Goal: Task Accomplishment & Management: Manage account settings

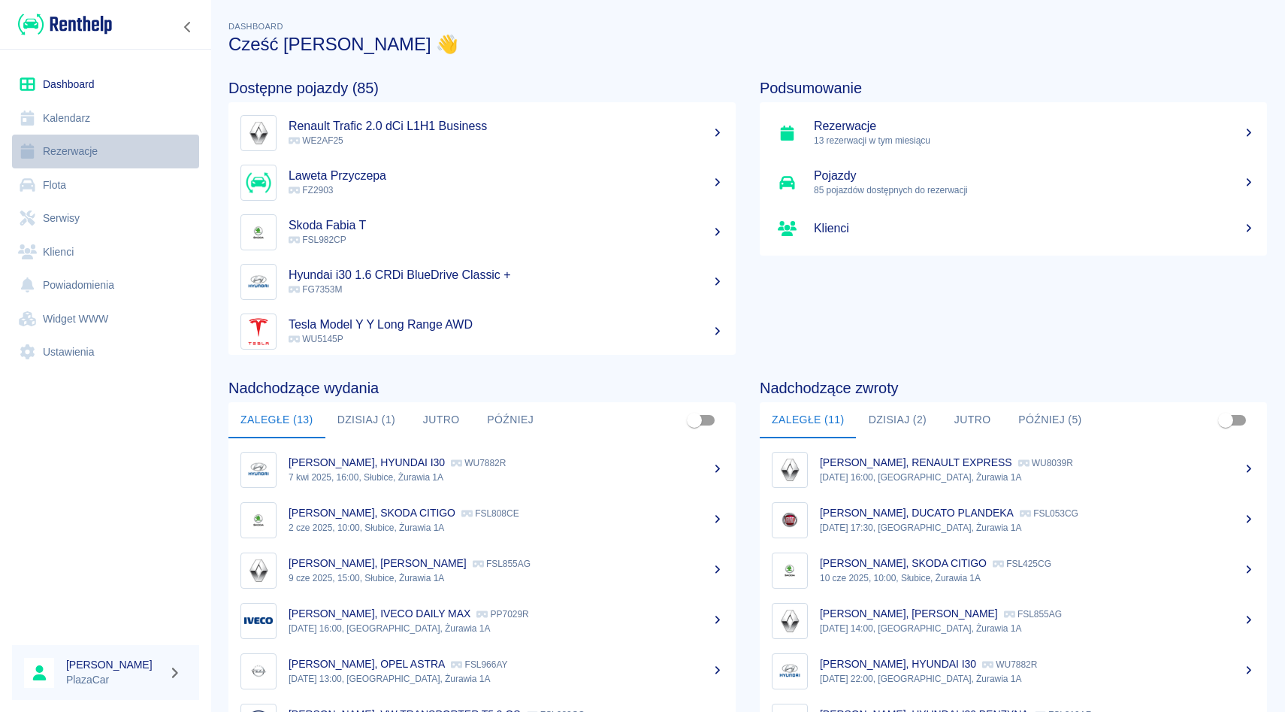
click at [80, 154] on link "Rezerwacje" at bounding box center [105, 152] width 187 height 34
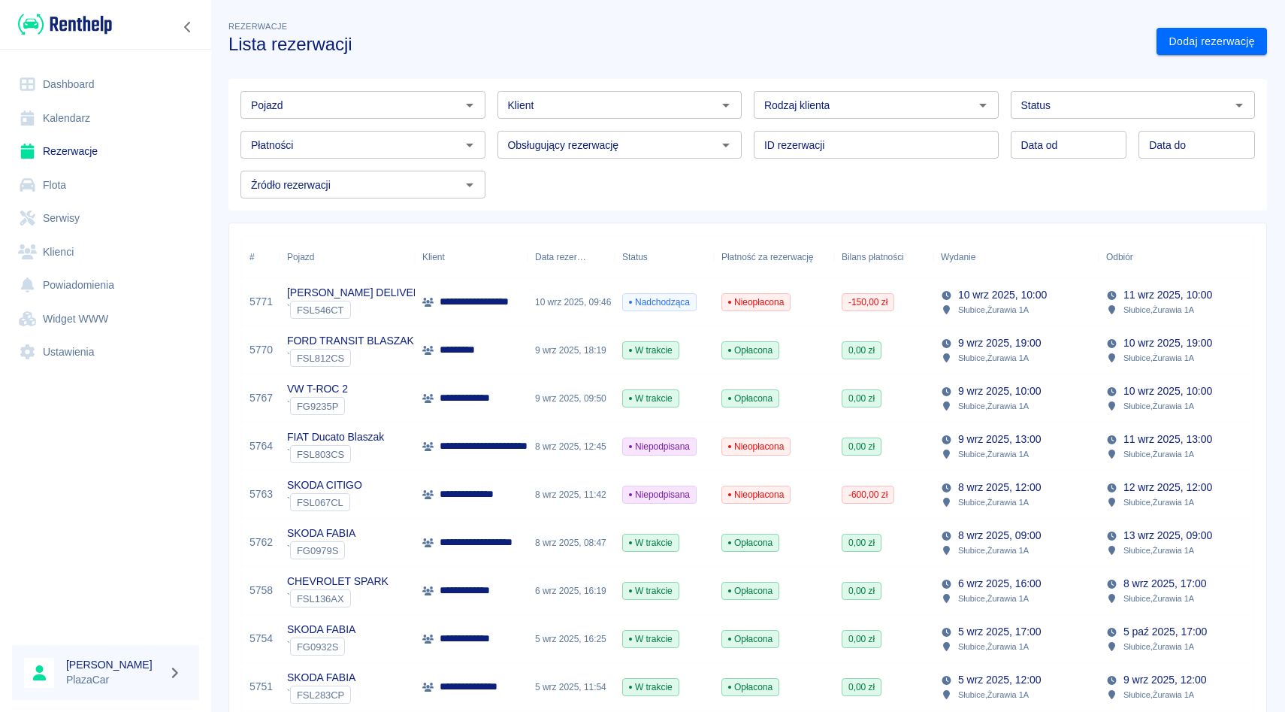
click at [984, 303] on p "Słubice , Żurawia 1A" at bounding box center [993, 310] width 71 height 14
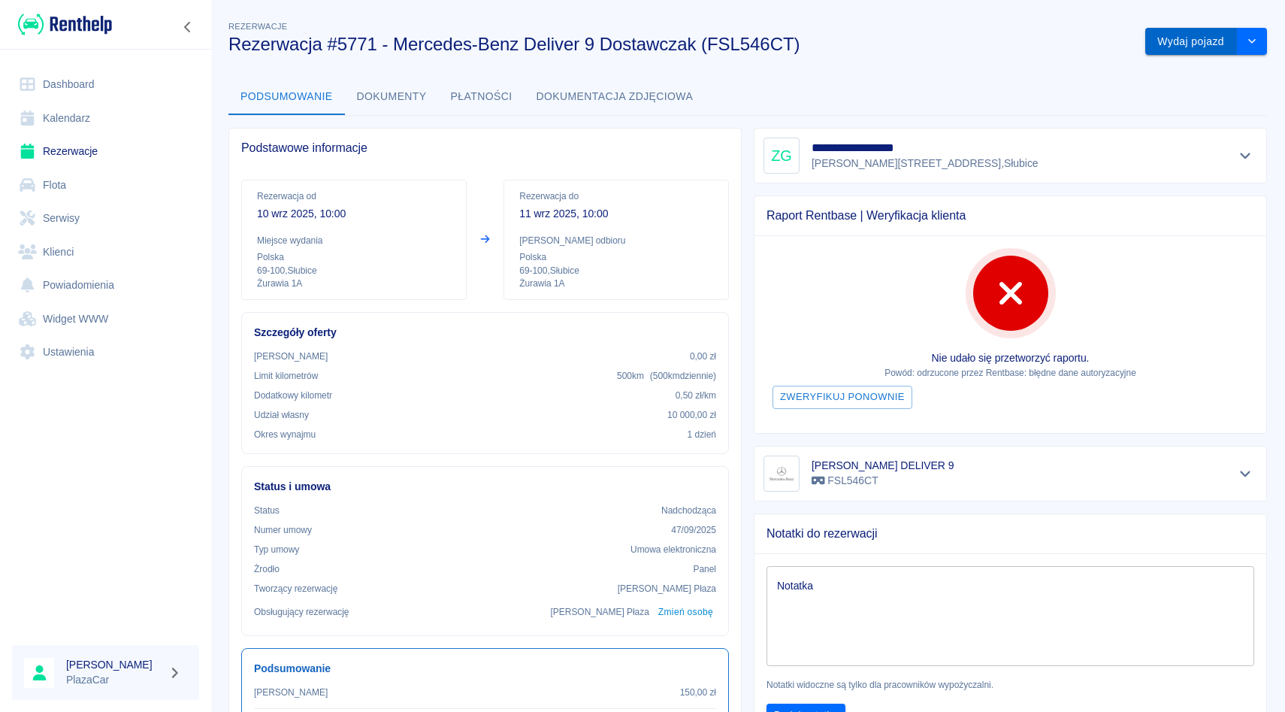
click at [1186, 41] on button "Wydaj pojazd" at bounding box center [1192, 42] width 92 height 28
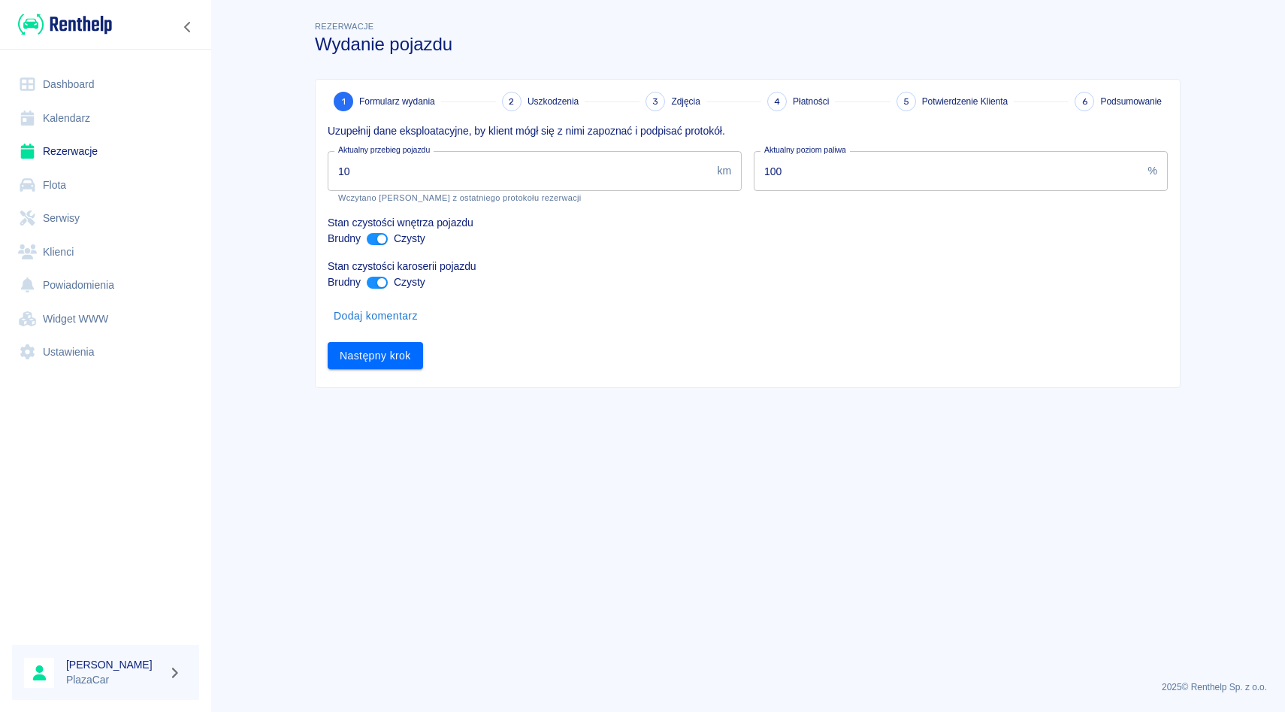
click at [371, 173] on input "10" at bounding box center [519, 171] width 383 height 40
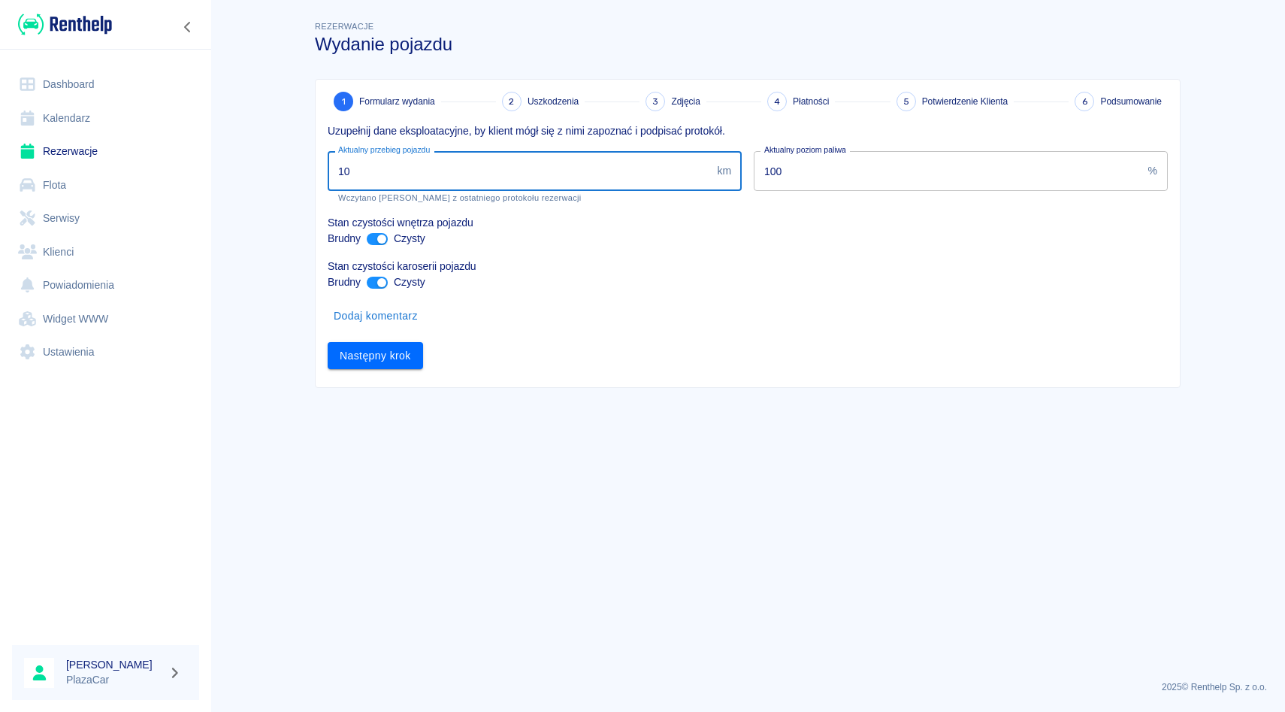
type input "1"
type input "10050"
click at [376, 361] on button "Następny krok" at bounding box center [375, 356] width 95 height 28
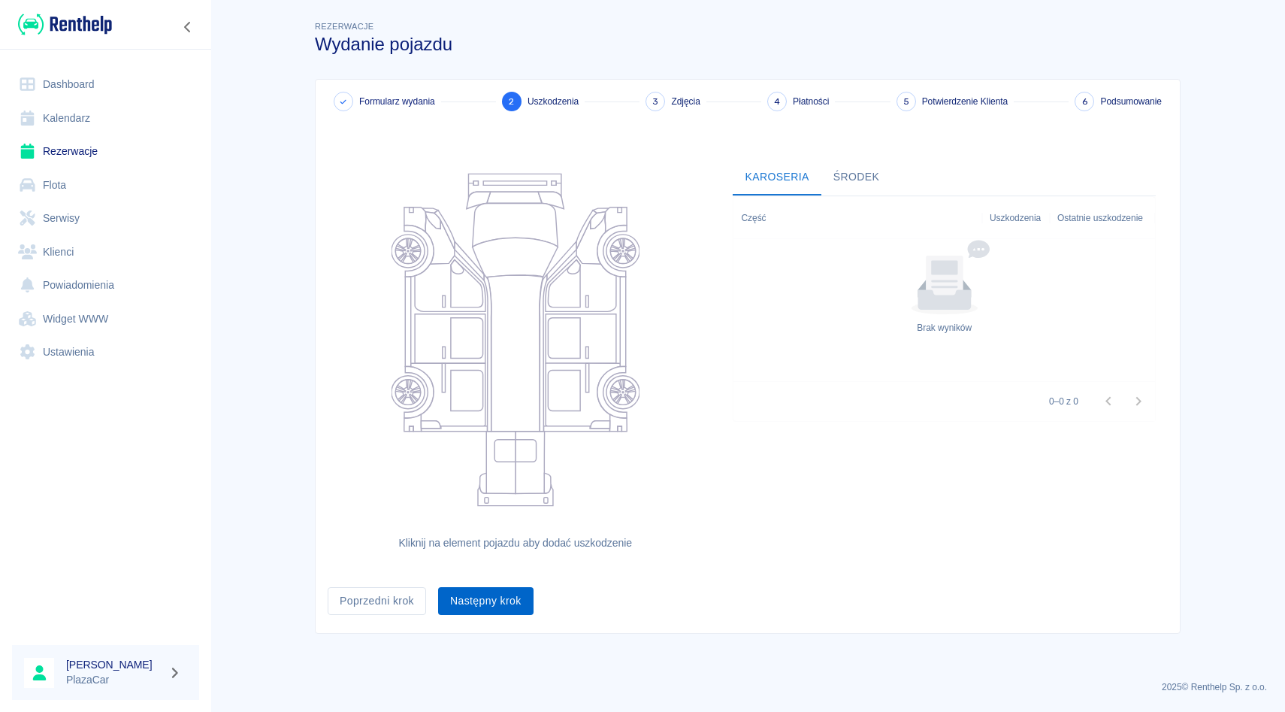
click at [513, 606] on button "Następny krok" at bounding box center [485, 601] width 95 height 28
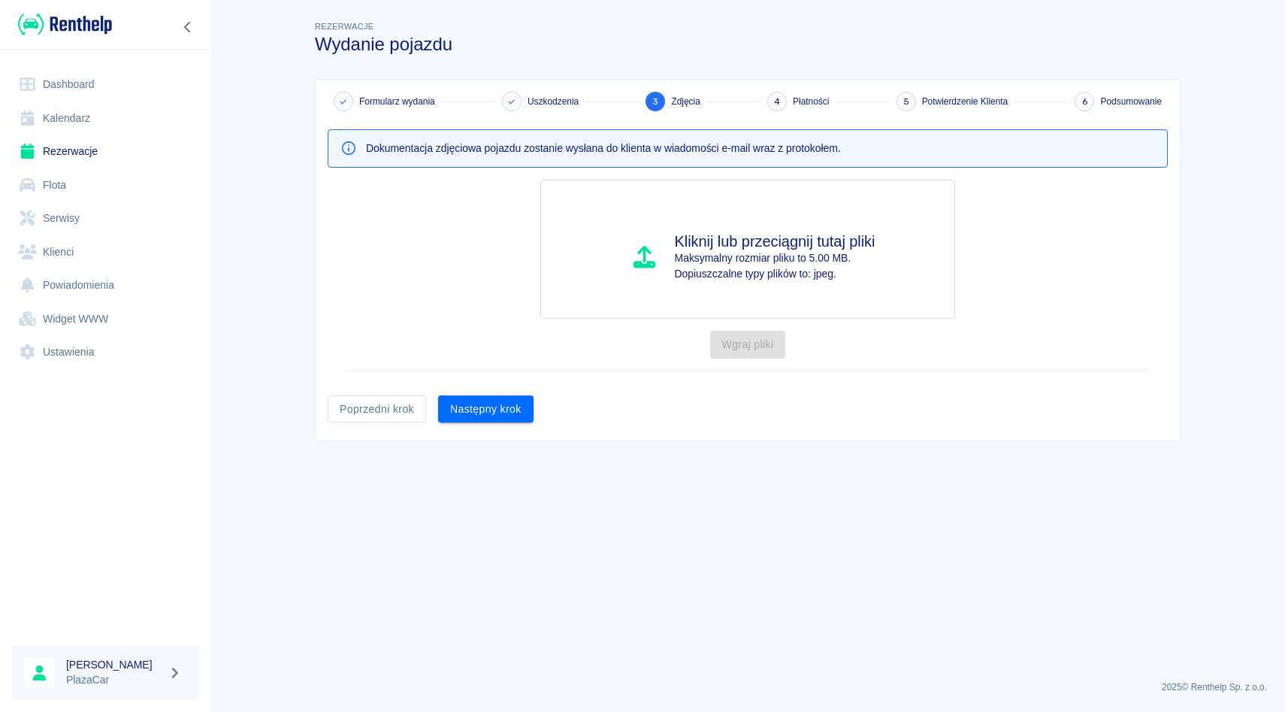
click at [488, 391] on div "Następny krok" at bounding box center [479, 403] width 107 height 40
click at [489, 416] on button "Następny krok" at bounding box center [485, 409] width 95 height 28
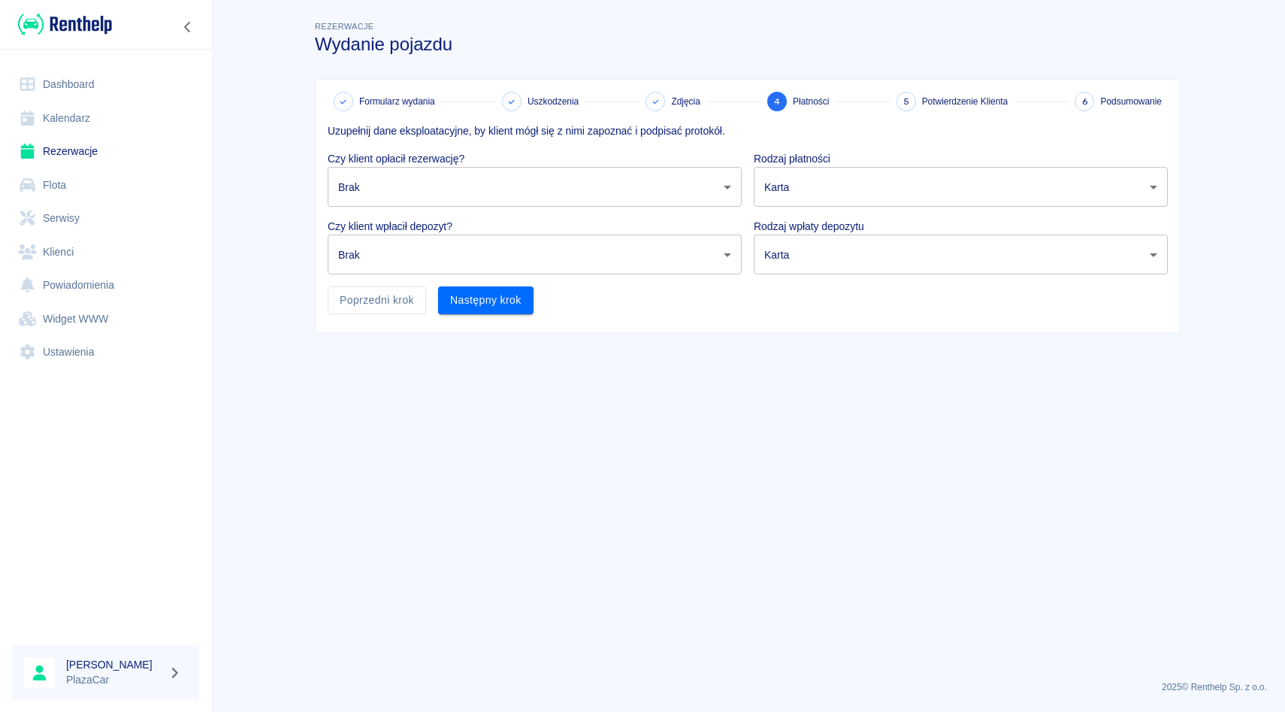
click at [577, 179] on body "Używamy plików Cookies, by zapewnić Ci najlepsze możliwe doświadczenie. Aby dow…" at bounding box center [642, 356] width 1285 height 712
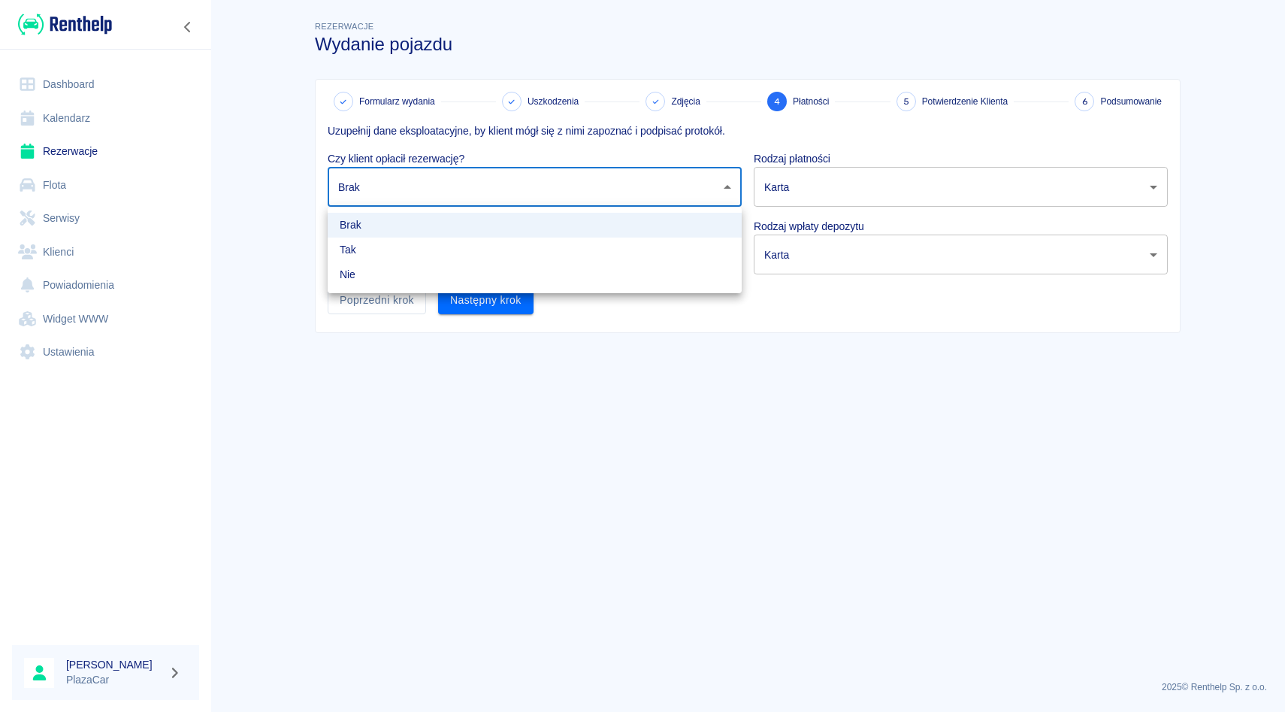
click at [554, 272] on li "Nie" at bounding box center [535, 274] width 414 height 25
type input "false"
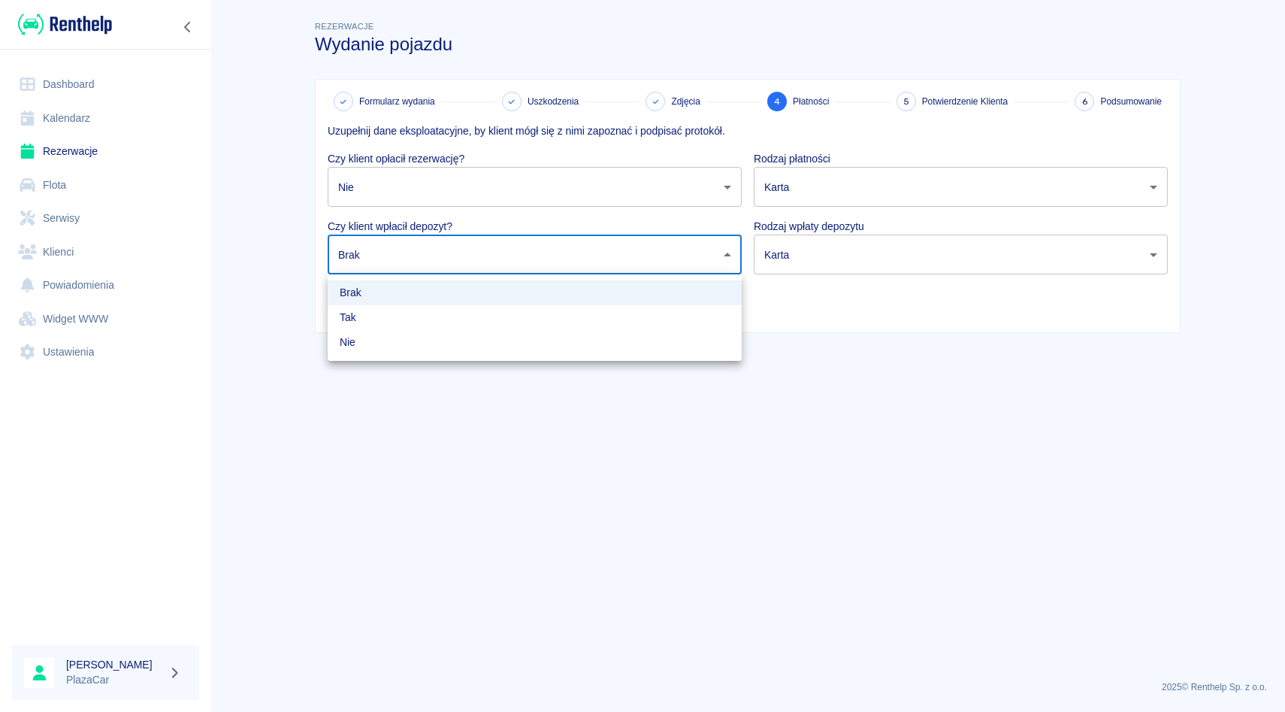
click at [554, 272] on body "Używamy plików Cookies, by zapewnić Ci najlepsze możliwe doświadczenie. Aby dow…" at bounding box center [642, 356] width 1285 height 712
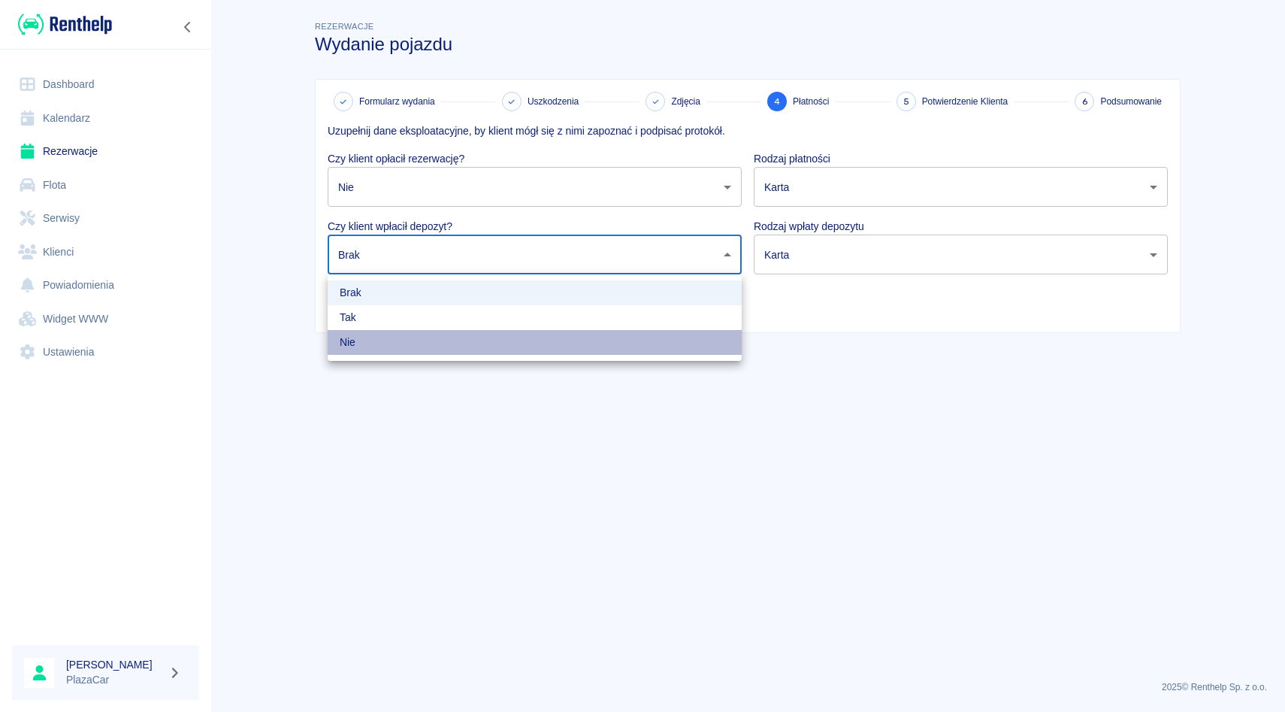
click at [554, 338] on li "Nie" at bounding box center [535, 342] width 414 height 25
type input "false"
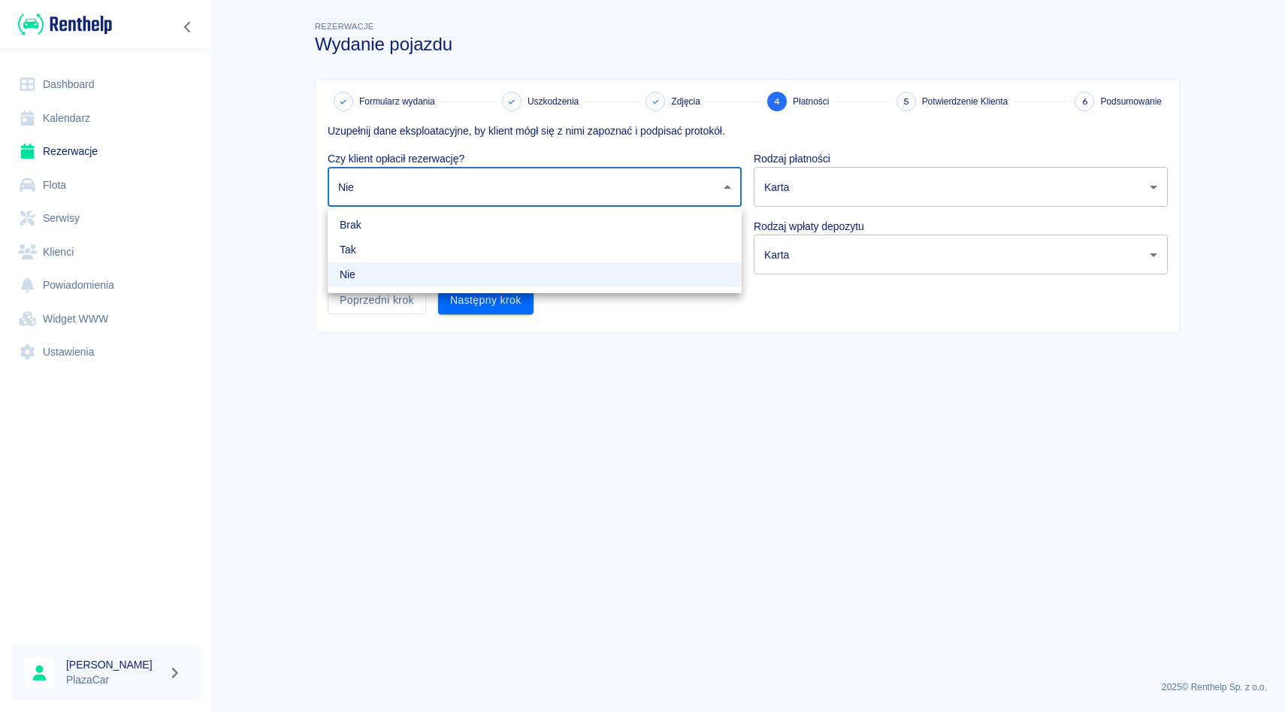
click at [584, 193] on body "Używamy plików Cookies, by zapewnić Ci najlepsze możliwe doświadczenie. Aby dow…" at bounding box center [642, 356] width 1285 height 712
click at [580, 241] on li "Tak" at bounding box center [535, 250] width 414 height 25
type input "true"
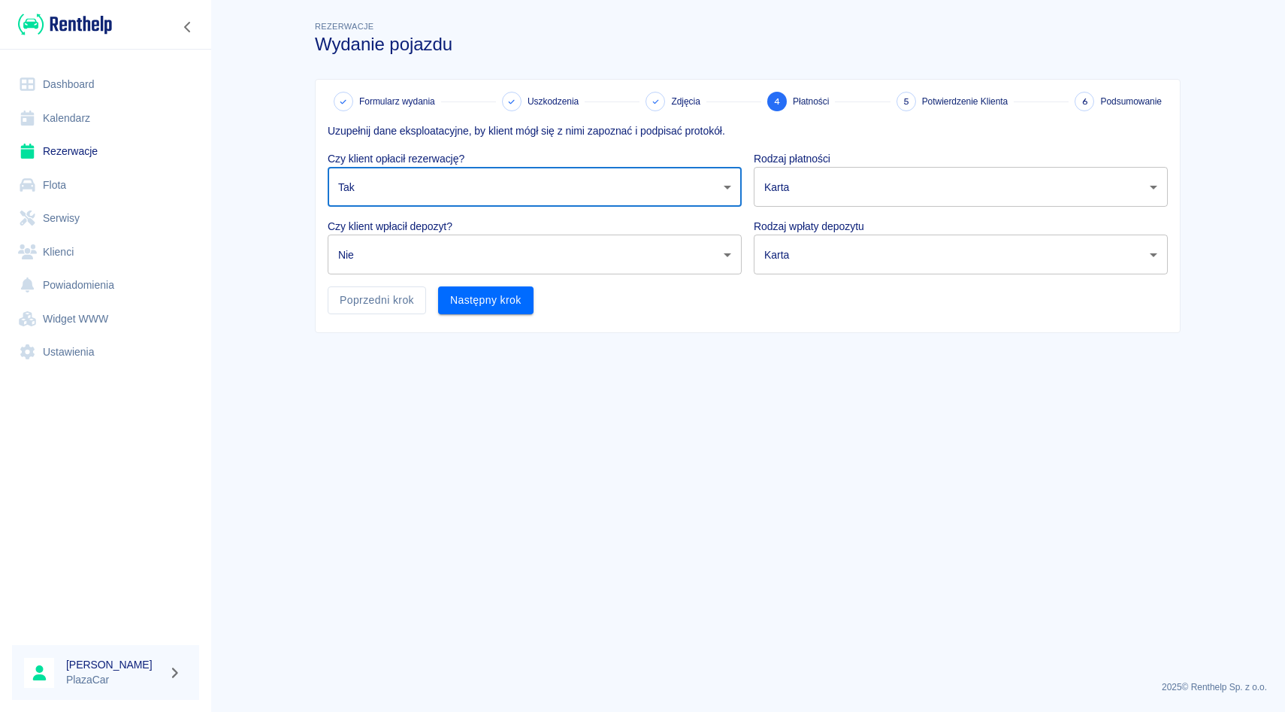
click at [808, 189] on body "Używamy plików Cookies, by zapewnić Ci najlepsze możliwe doświadczenie. Aby dow…" at bounding box center [642, 356] width 1285 height 712
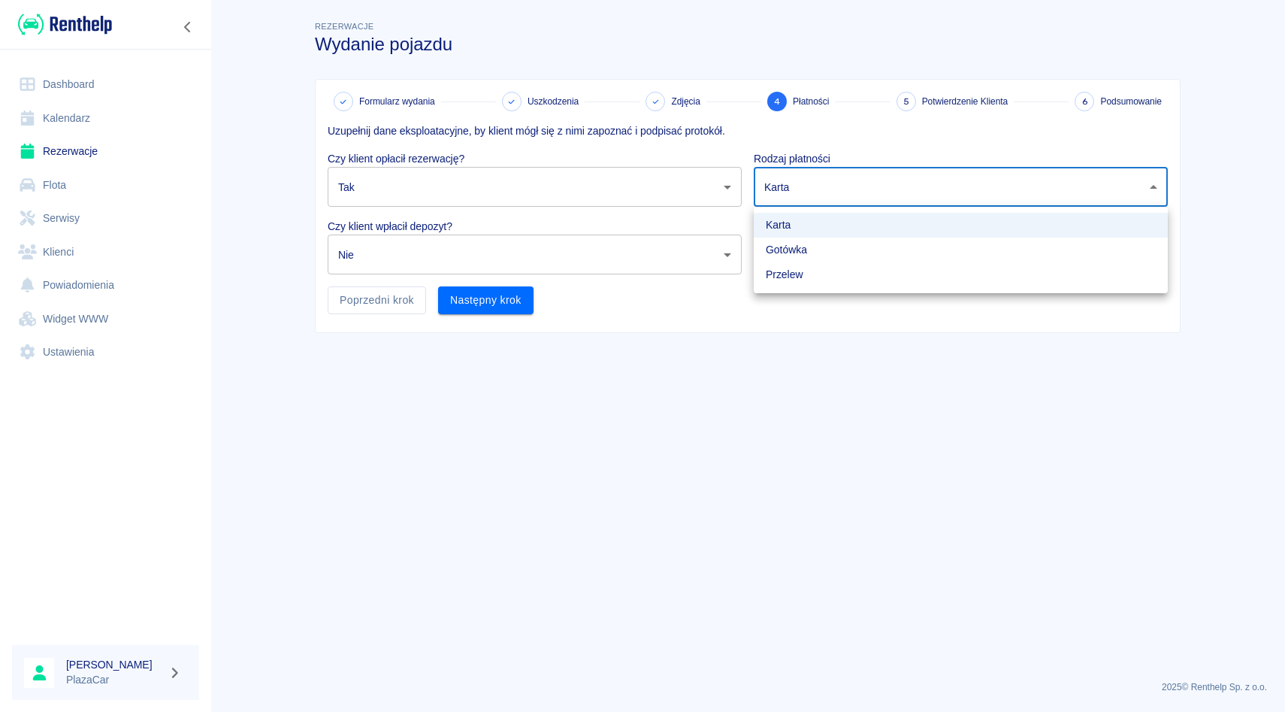
click at [801, 247] on li "Gotówka" at bounding box center [961, 250] width 414 height 25
type input "cash"
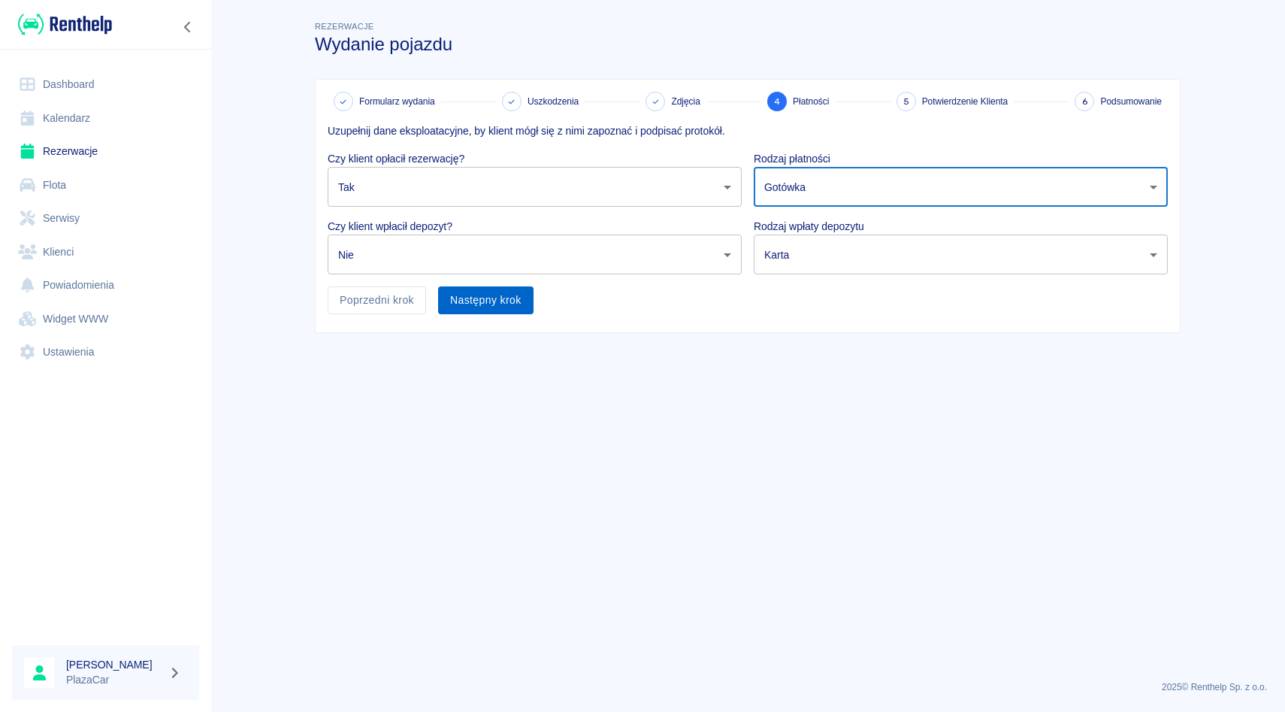
click at [489, 298] on button "Następny krok" at bounding box center [485, 300] width 95 height 28
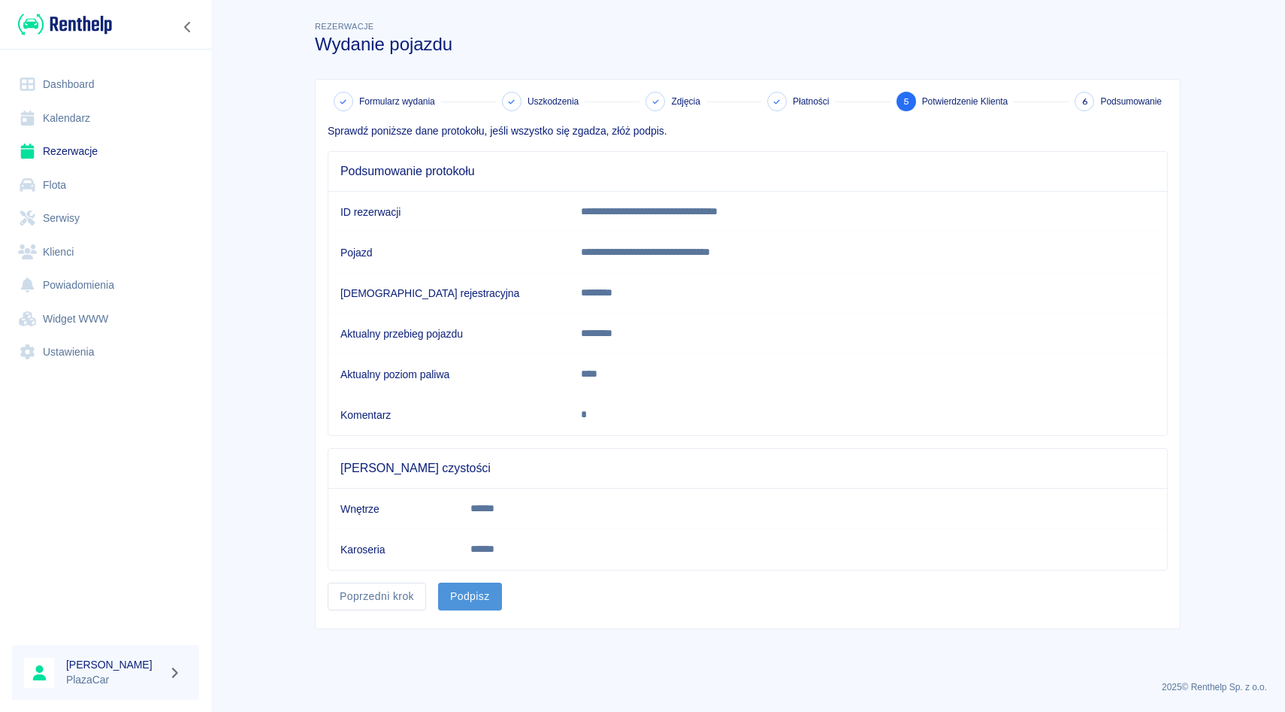
click at [486, 595] on button "Podpisz" at bounding box center [470, 597] width 64 height 28
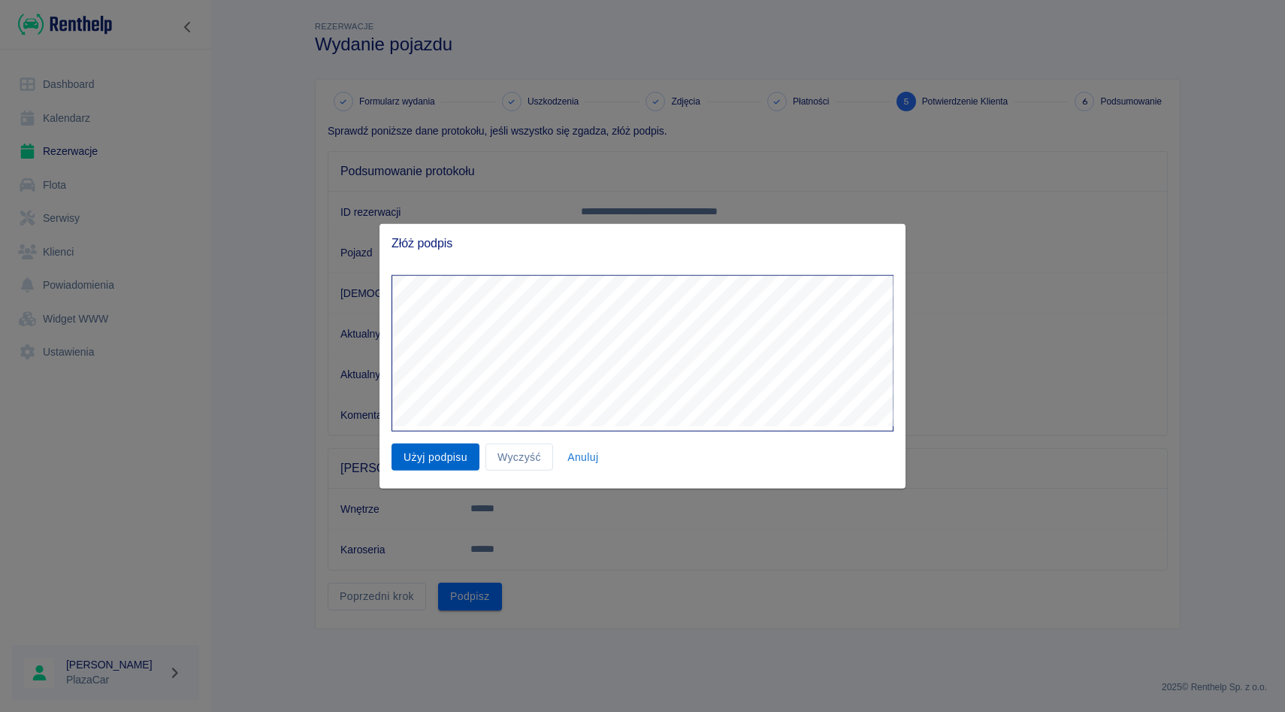
click at [437, 461] on button "Użyj podpisu" at bounding box center [436, 457] width 88 height 28
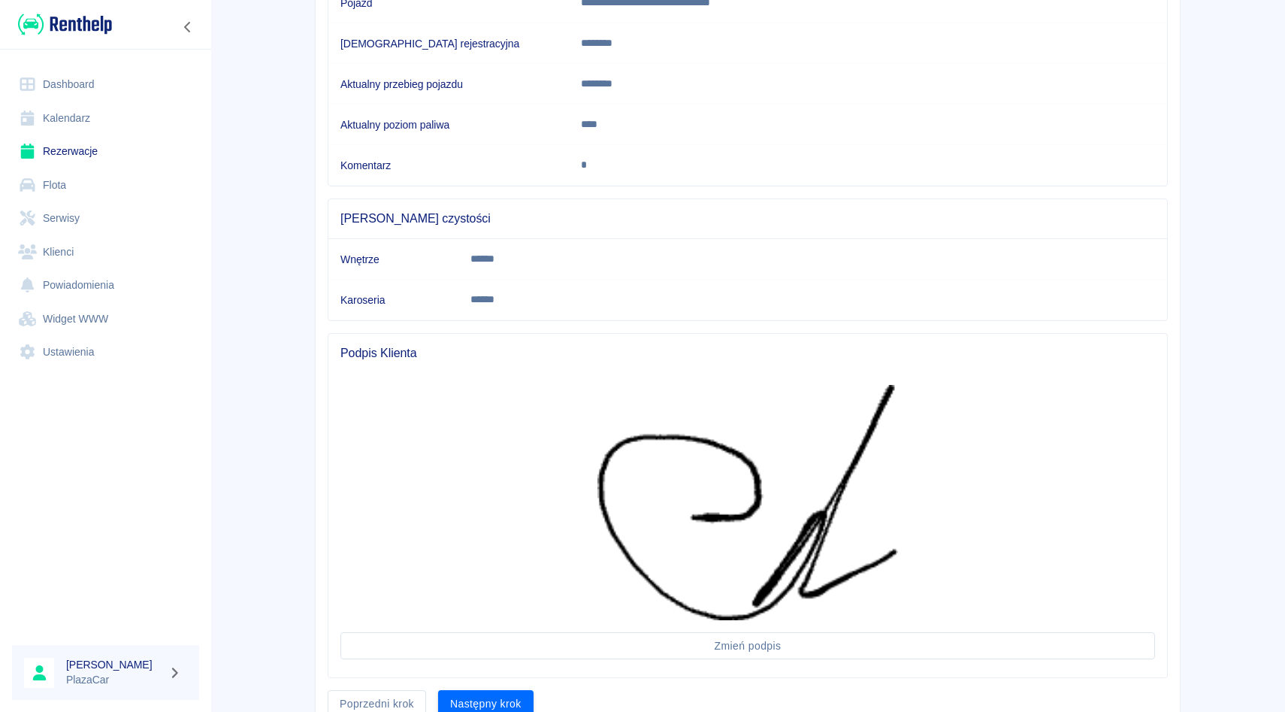
scroll to position [272, 0]
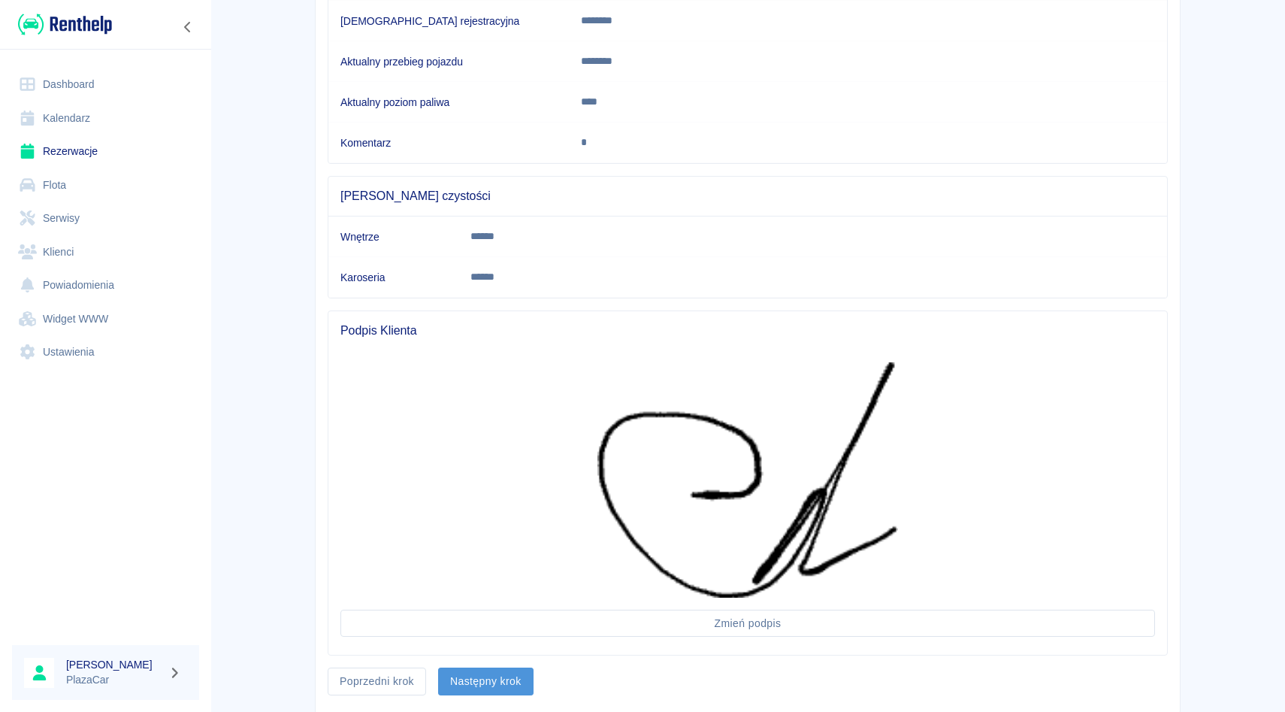
click at [501, 690] on button "Następny krok" at bounding box center [485, 682] width 95 height 28
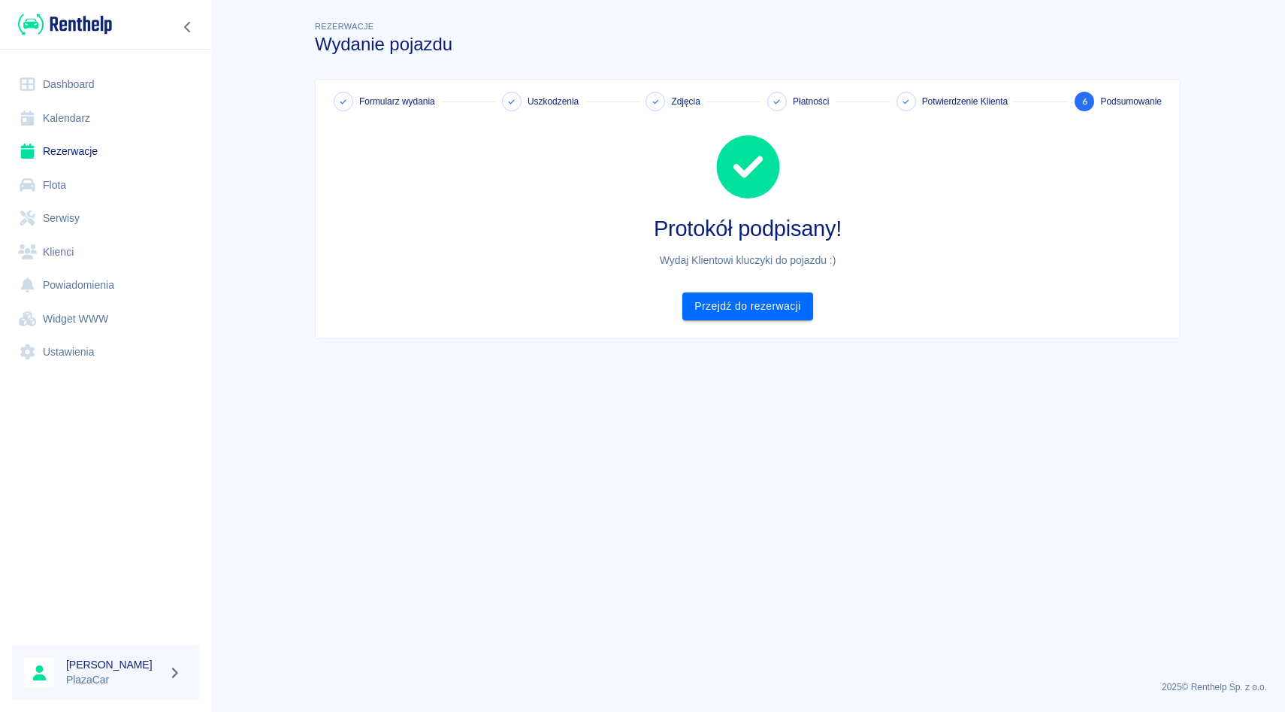
scroll to position [0, 0]
click at [755, 320] on div "Formularz wydania Uszkodzenia Zdjęcia Płatności Potwierdzenie Klienta 6 Podsumo…" at bounding box center [748, 209] width 864 height 259
click at [760, 310] on link "Przejdź do rezerwacji" at bounding box center [748, 306] width 130 height 28
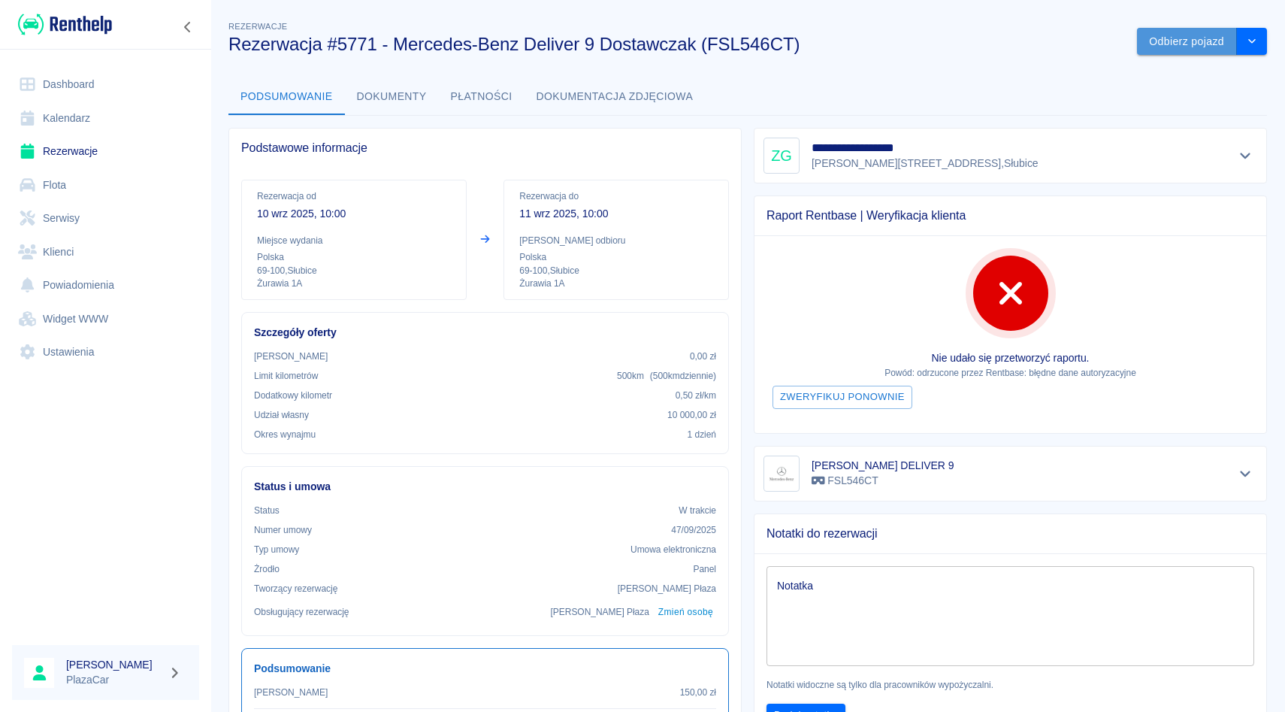
click at [1169, 50] on button "Odbierz pojazd" at bounding box center [1187, 42] width 100 height 28
click at [1250, 38] on icon at bounding box center [1249, 35] width 7 height 7
click at [1242, 49] on button "drop-down" at bounding box center [1252, 42] width 30 height 28
click at [1185, 45] on button "Odbierz pojazd" at bounding box center [1187, 42] width 100 height 28
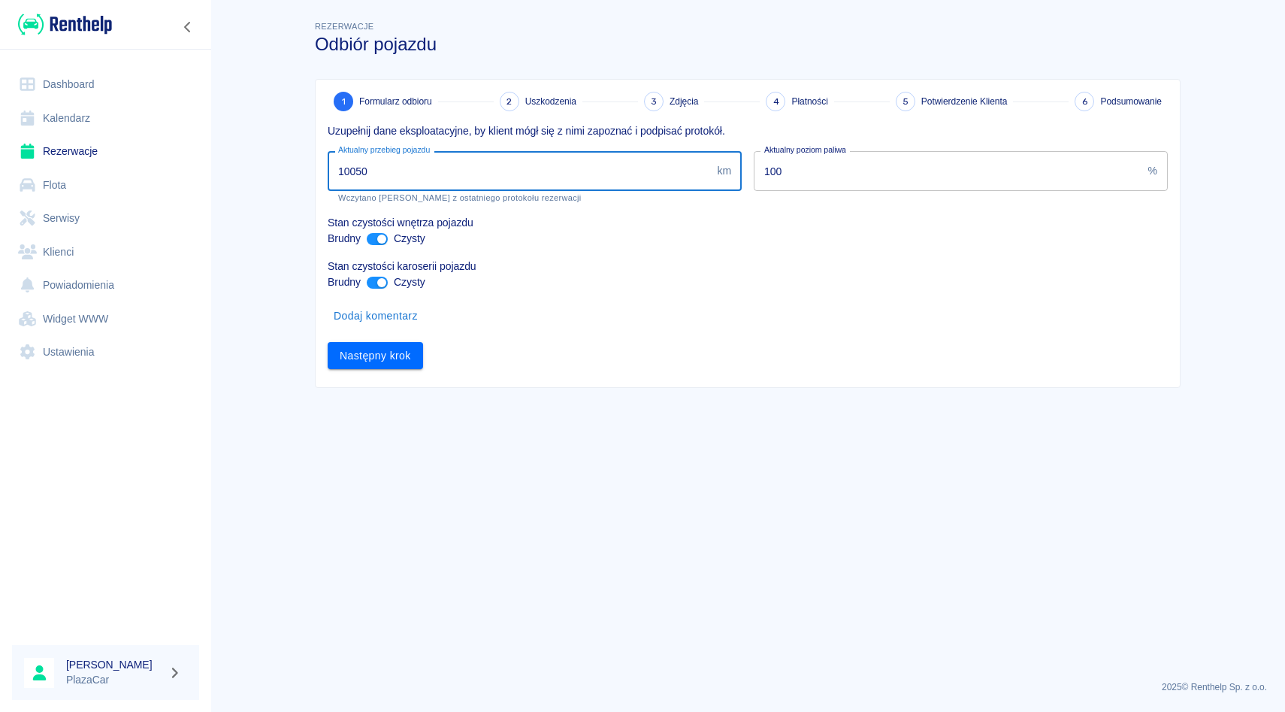
click at [458, 169] on input "10050" at bounding box center [519, 171] width 383 height 40
type input "10060"
click at [393, 361] on button "Następny krok" at bounding box center [375, 356] width 95 height 28
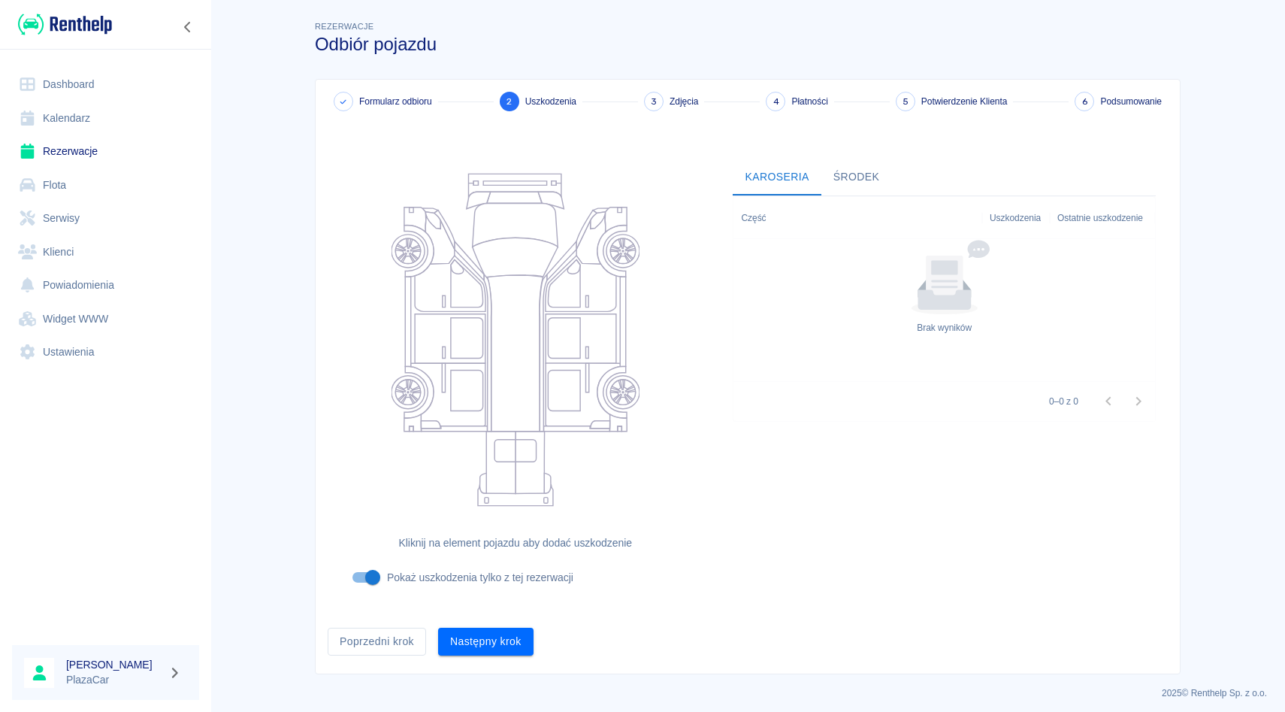
scroll to position [5, 0]
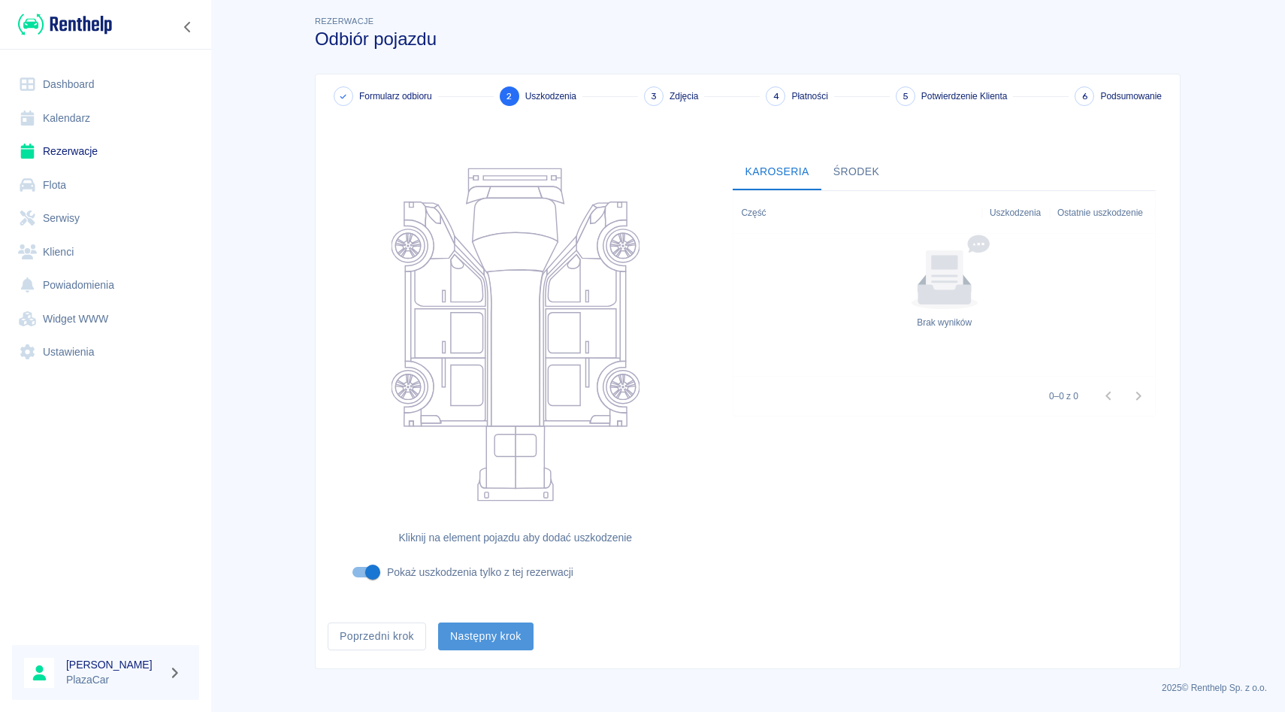
click at [477, 636] on button "Następny krok" at bounding box center [485, 636] width 95 height 28
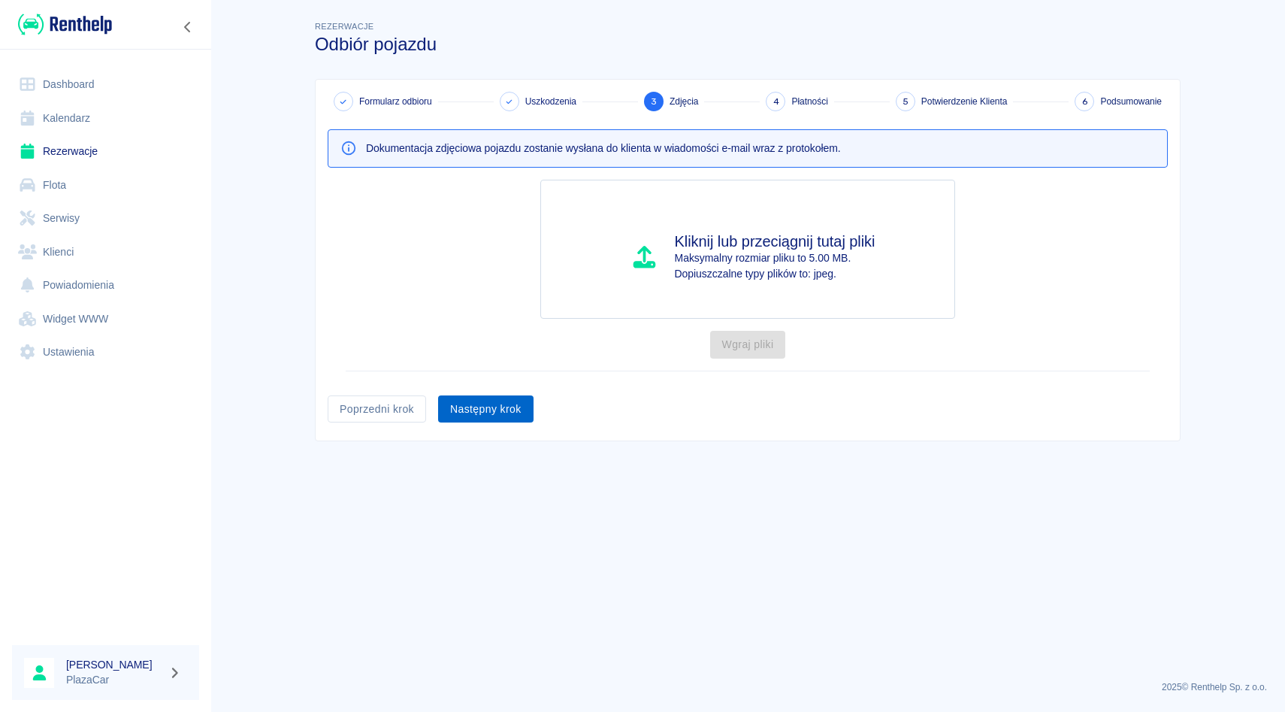
click at [498, 415] on button "Następny krok" at bounding box center [485, 409] width 95 height 28
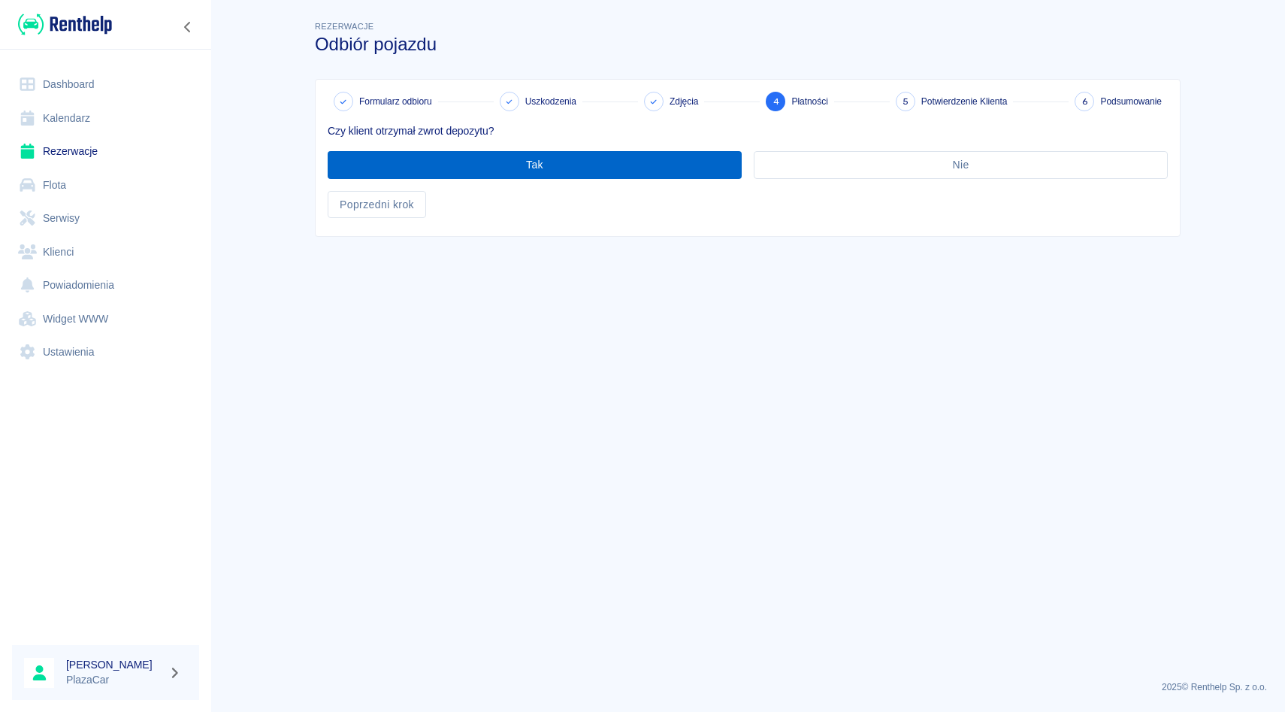
click at [593, 165] on button "Tak" at bounding box center [535, 165] width 414 height 28
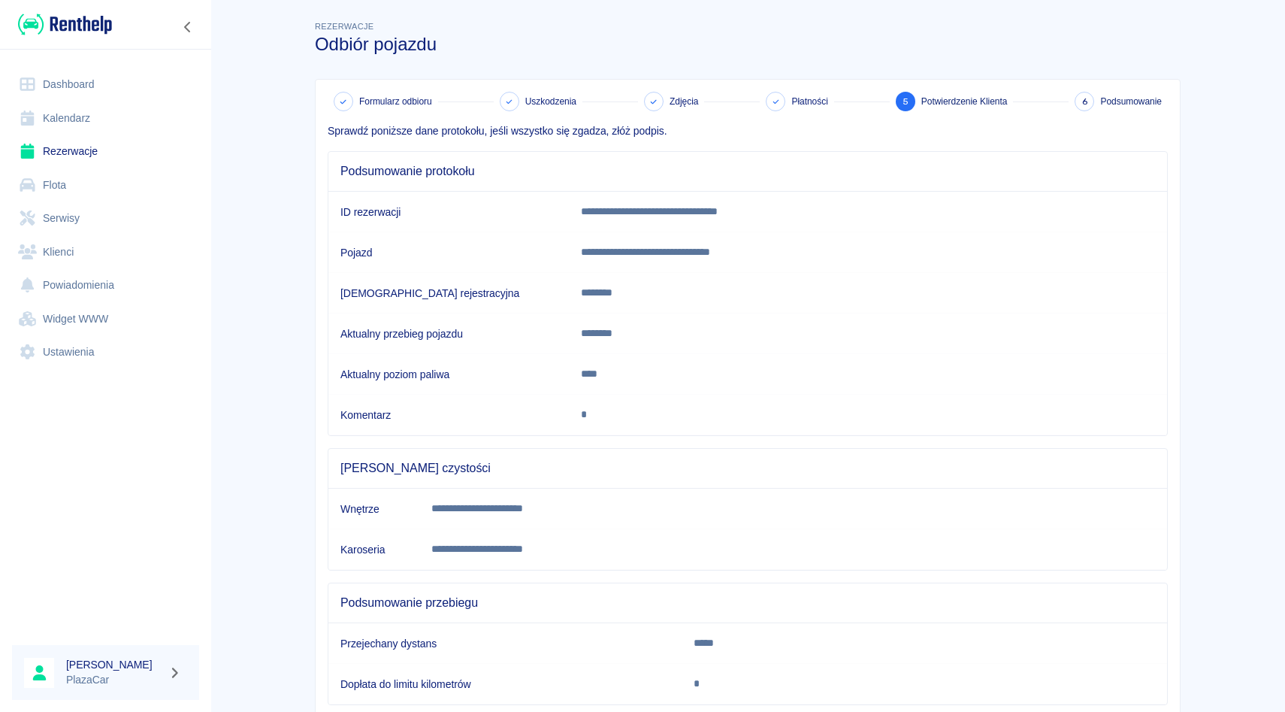
scroll to position [95, 0]
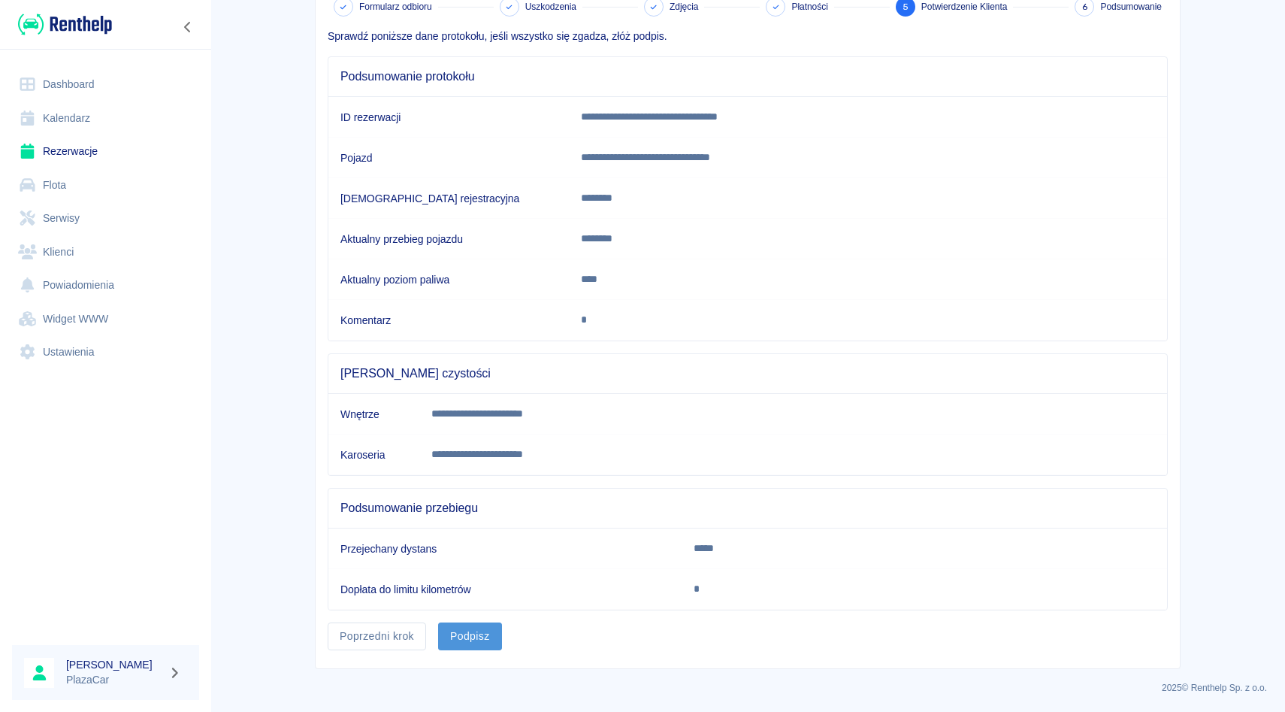
click at [497, 634] on button "Podpisz" at bounding box center [470, 636] width 64 height 28
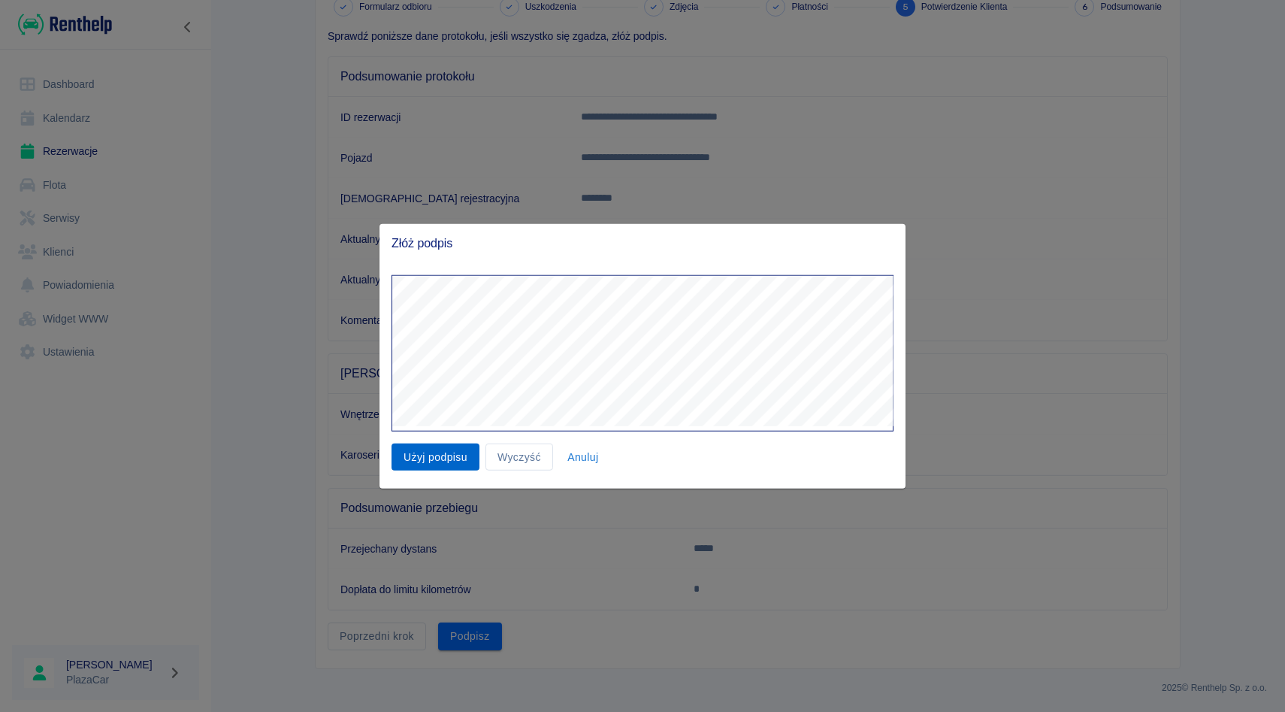
click at [415, 469] on button "Użyj podpisu" at bounding box center [436, 457] width 88 height 28
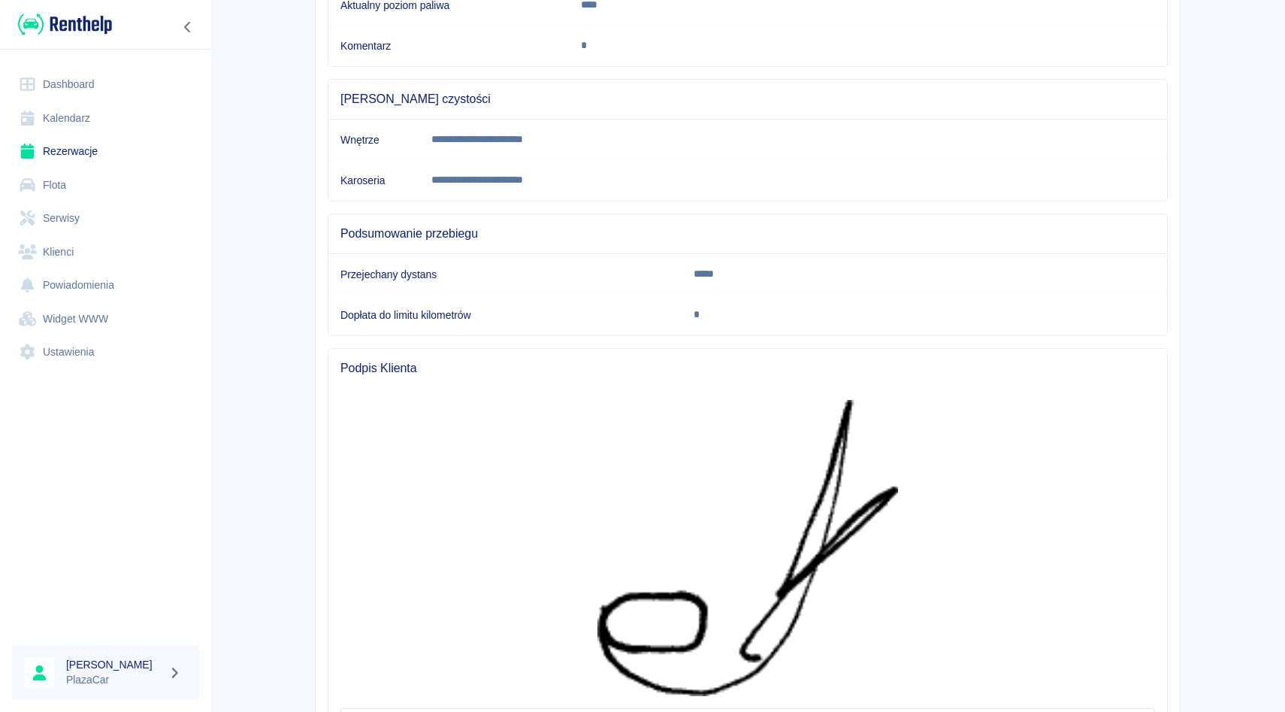
scroll to position [513, 0]
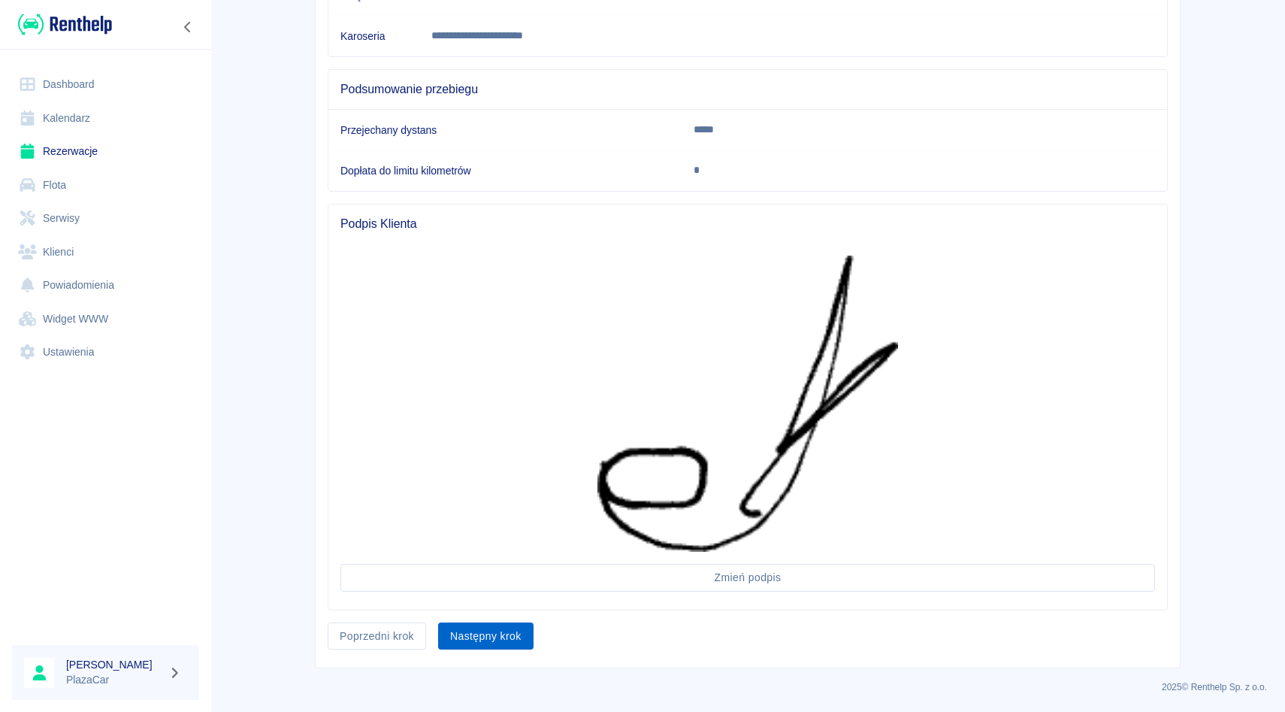
click at [486, 627] on button "Następny krok" at bounding box center [485, 636] width 95 height 28
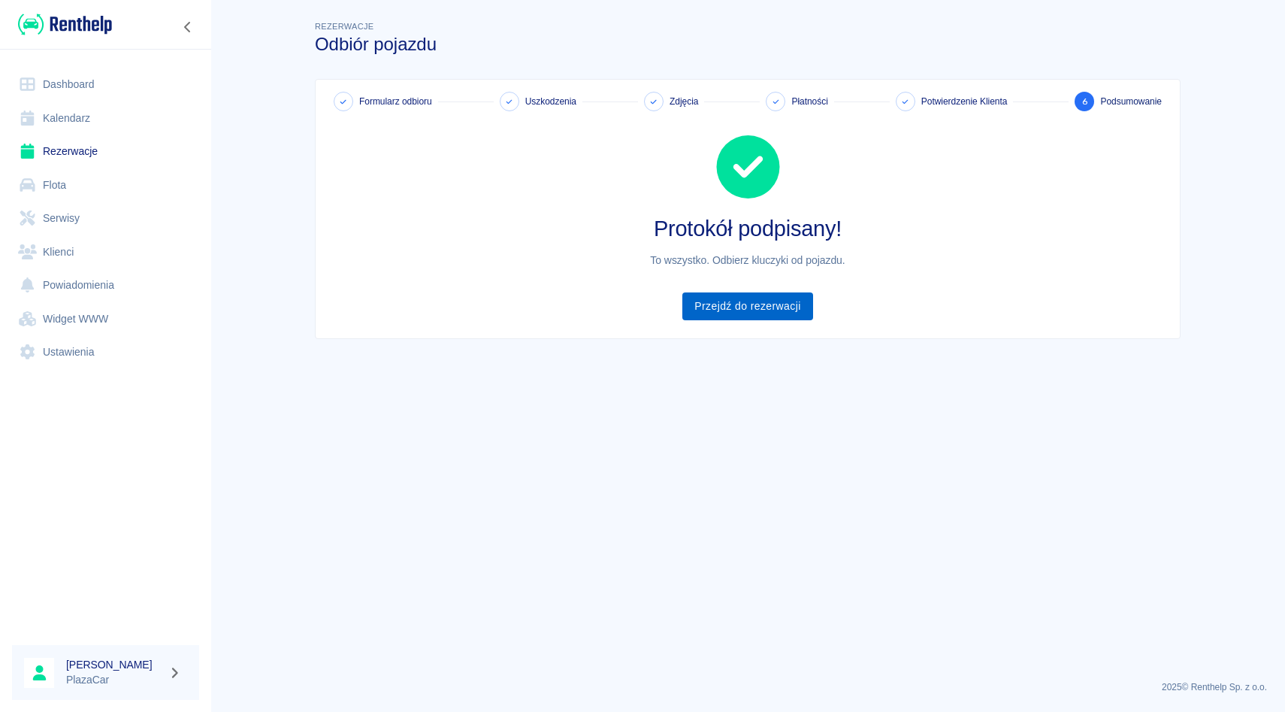
click at [750, 307] on link "Przejdź do rezerwacji" at bounding box center [748, 306] width 130 height 28
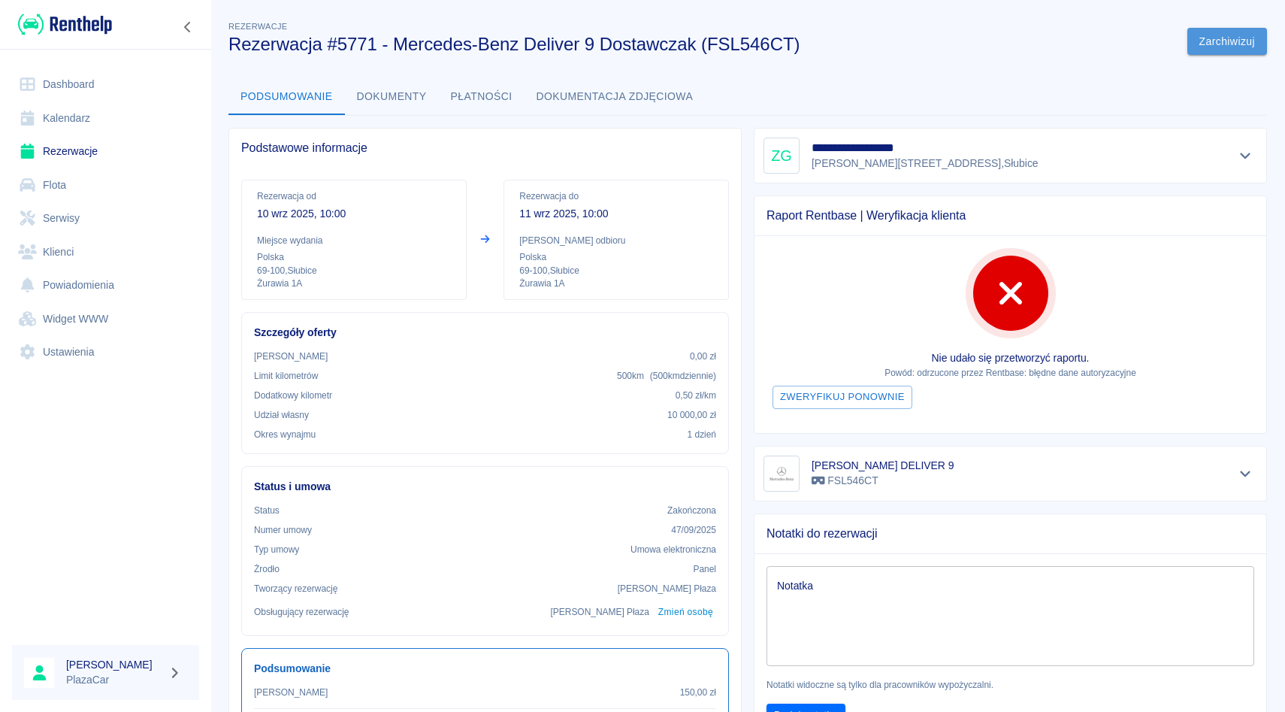
click at [1224, 46] on button "Zarchiwizuj" at bounding box center [1228, 42] width 80 height 28
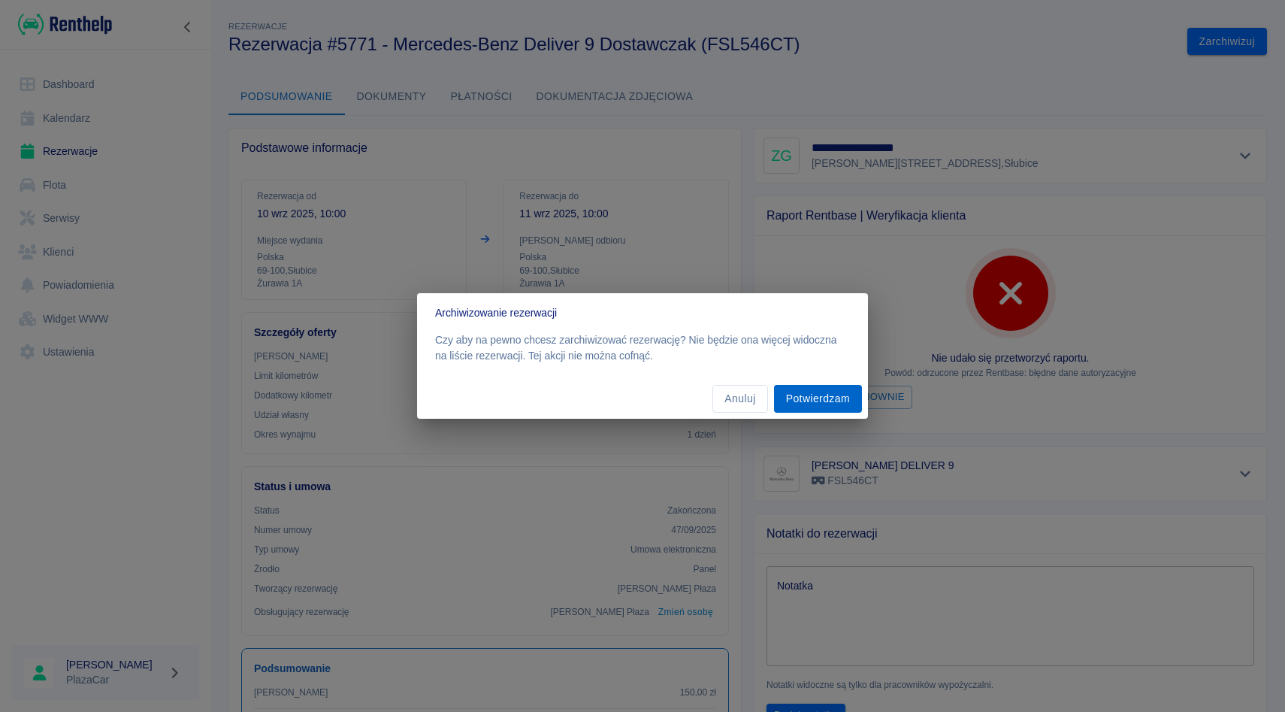
click at [818, 409] on button "Potwierdzam" at bounding box center [818, 399] width 88 height 28
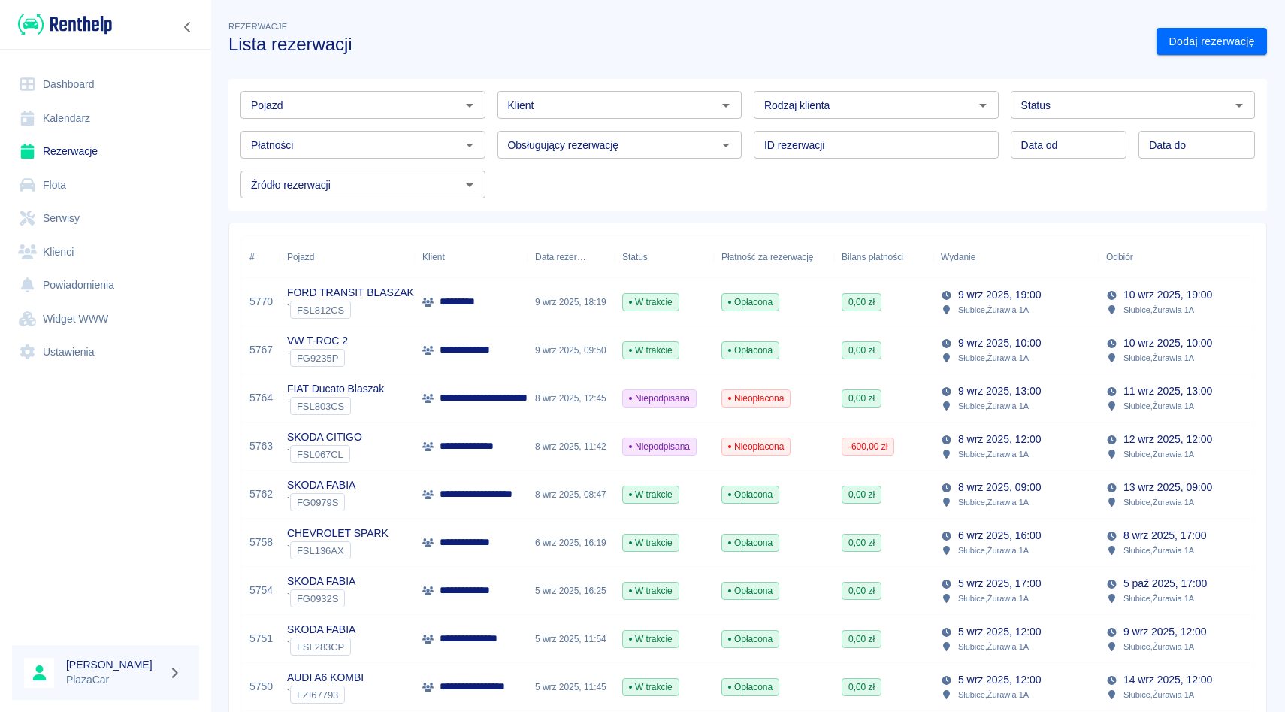
click at [380, 346] on div "VW T-ROC 2 ` FG9235P" at bounding box center [347, 350] width 135 height 48
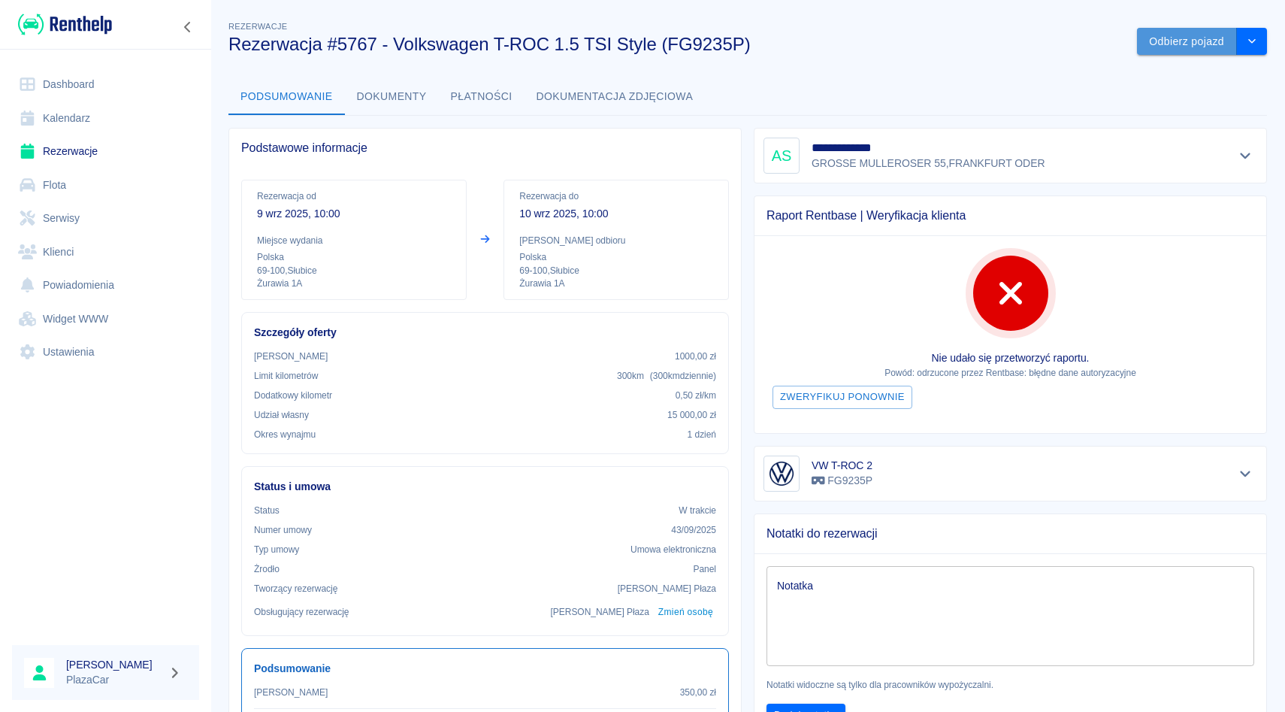
click at [1160, 43] on button "Odbierz pojazd" at bounding box center [1187, 42] width 100 height 28
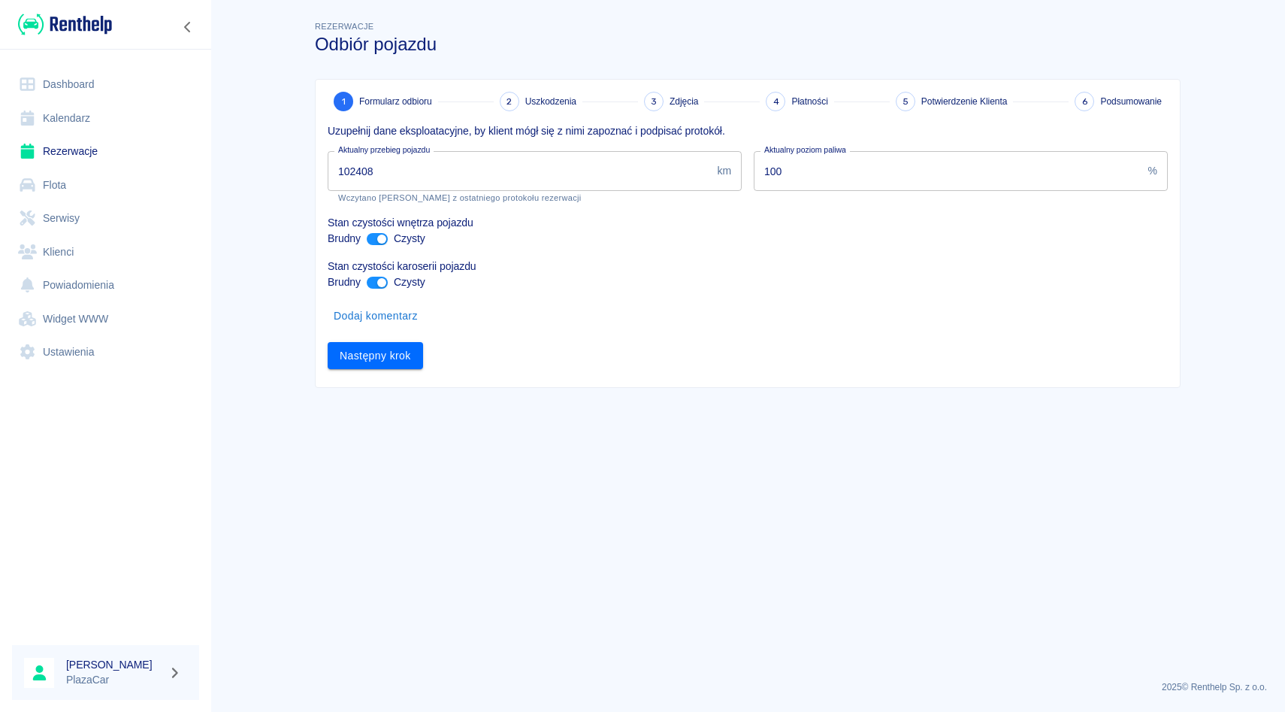
click at [456, 174] on input "102408" at bounding box center [519, 171] width 383 height 40
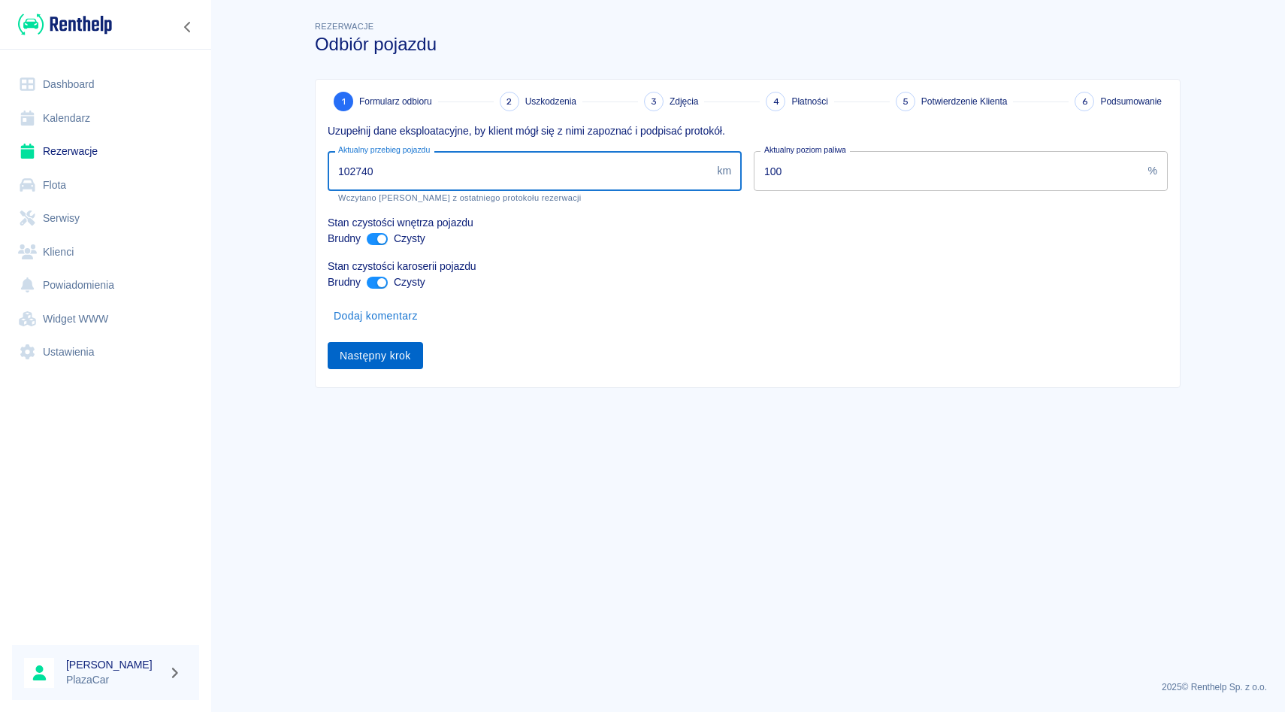
type input "102740"
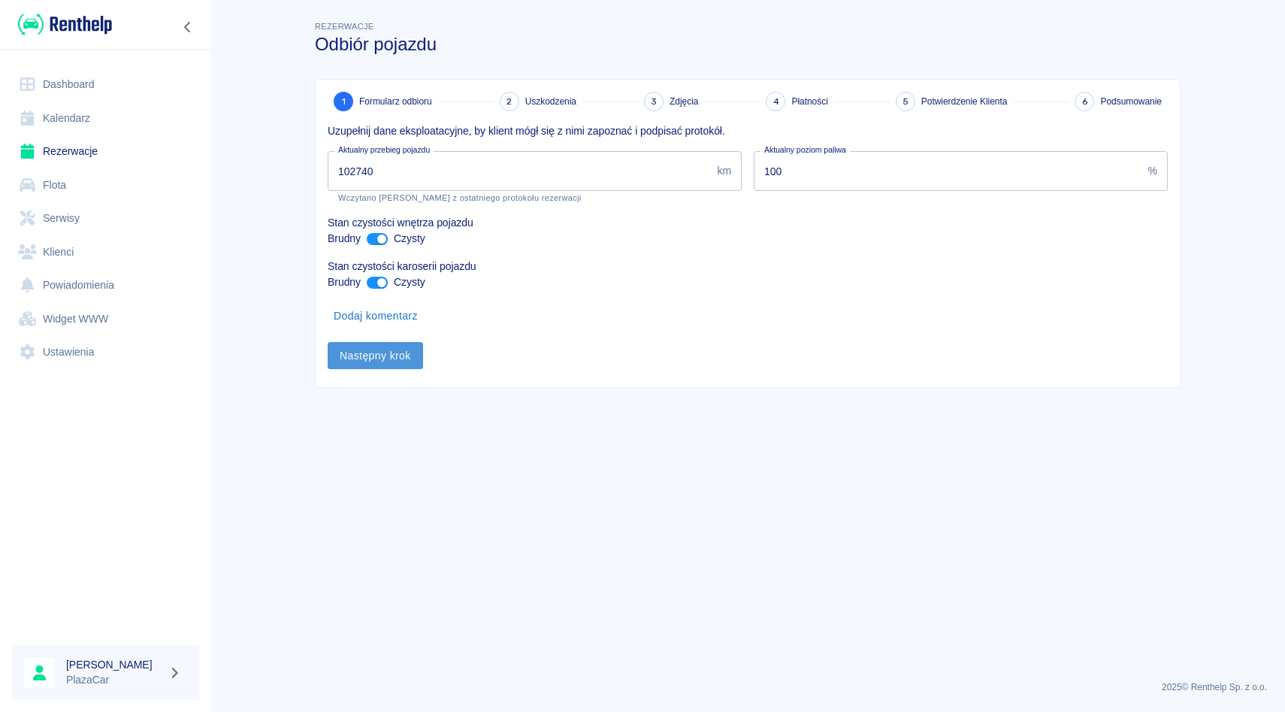
click at [388, 362] on button "Następny krok" at bounding box center [375, 356] width 95 height 28
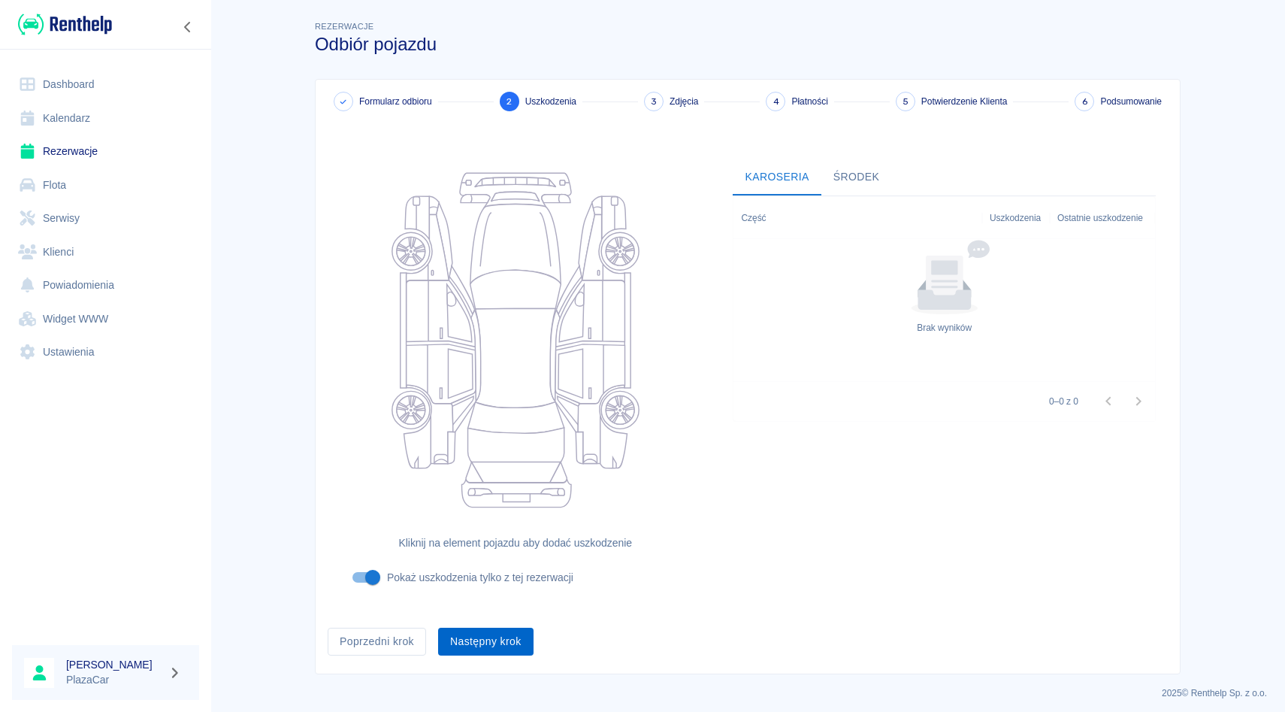
click at [476, 650] on button "Następny krok" at bounding box center [485, 642] width 95 height 28
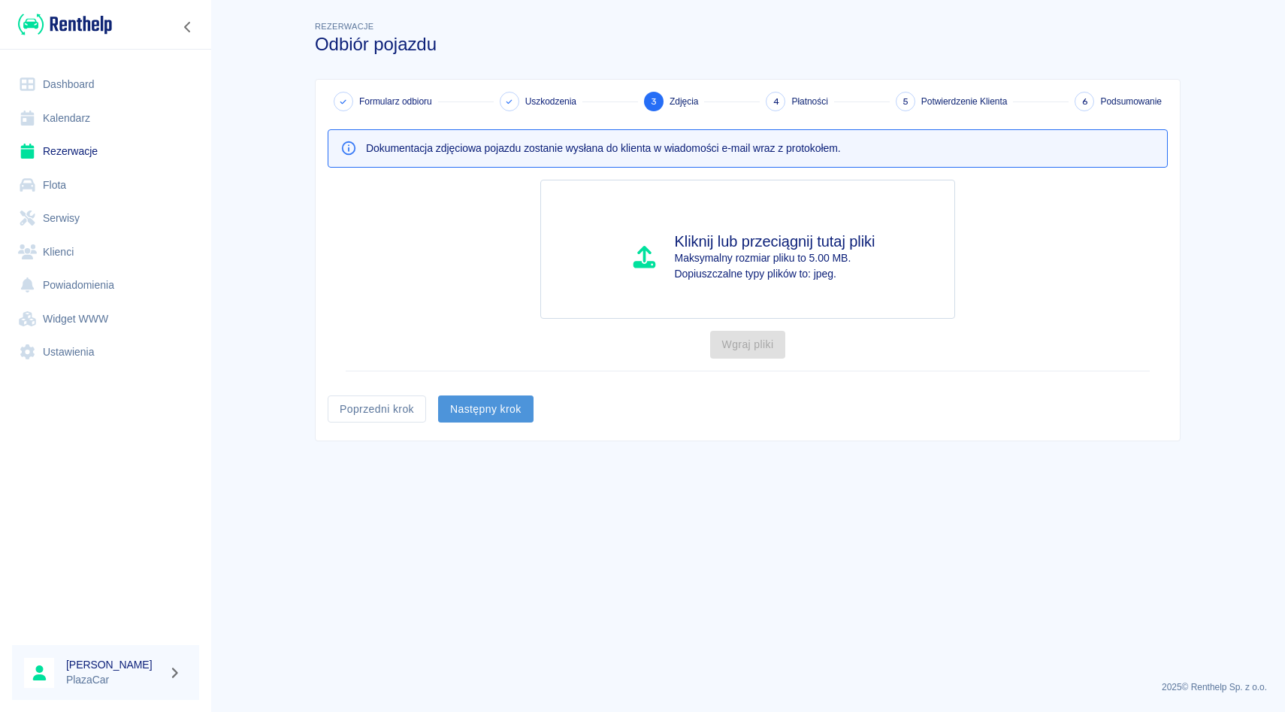
click at [504, 407] on button "Następny krok" at bounding box center [485, 409] width 95 height 28
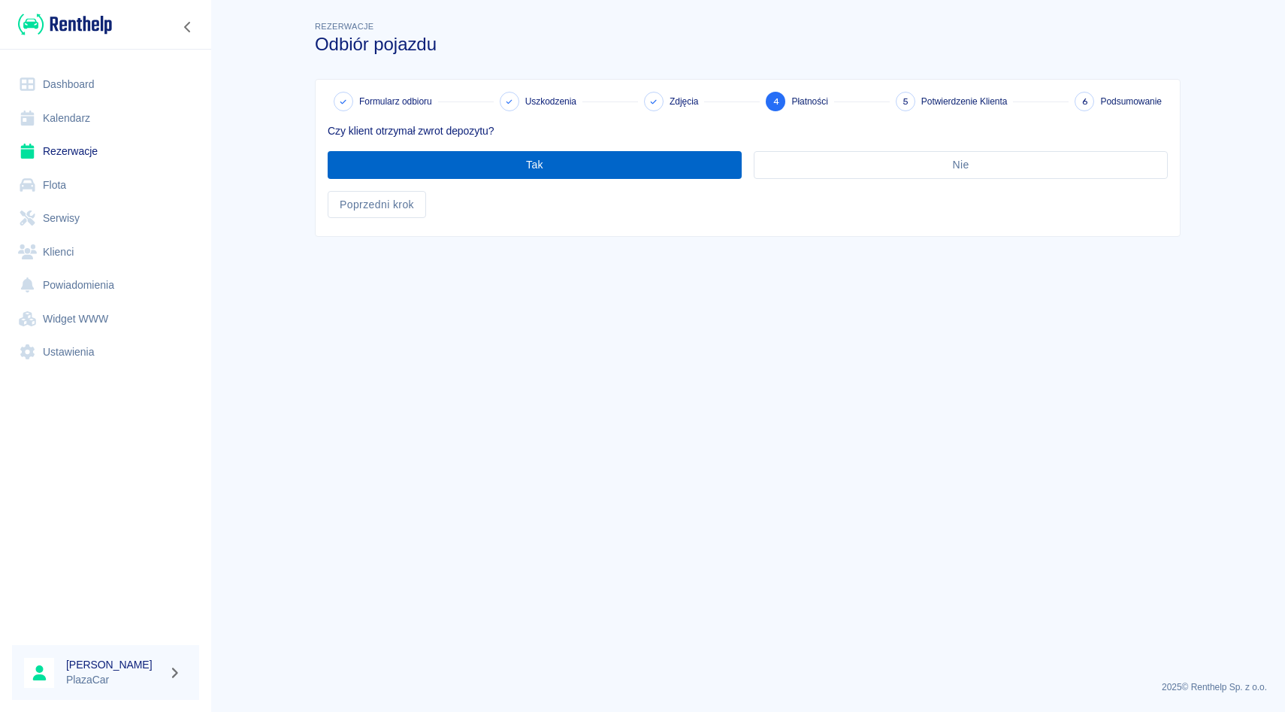
click at [550, 171] on button "Tak" at bounding box center [535, 165] width 414 height 28
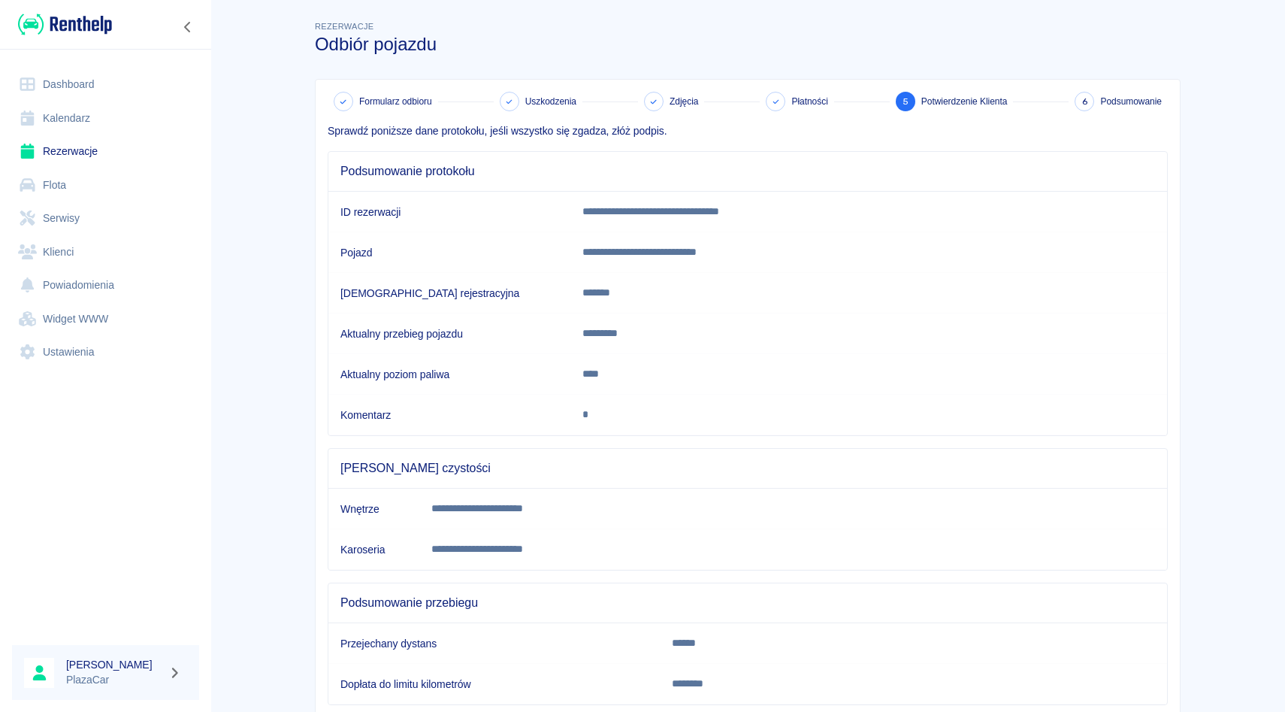
scroll to position [95, 0]
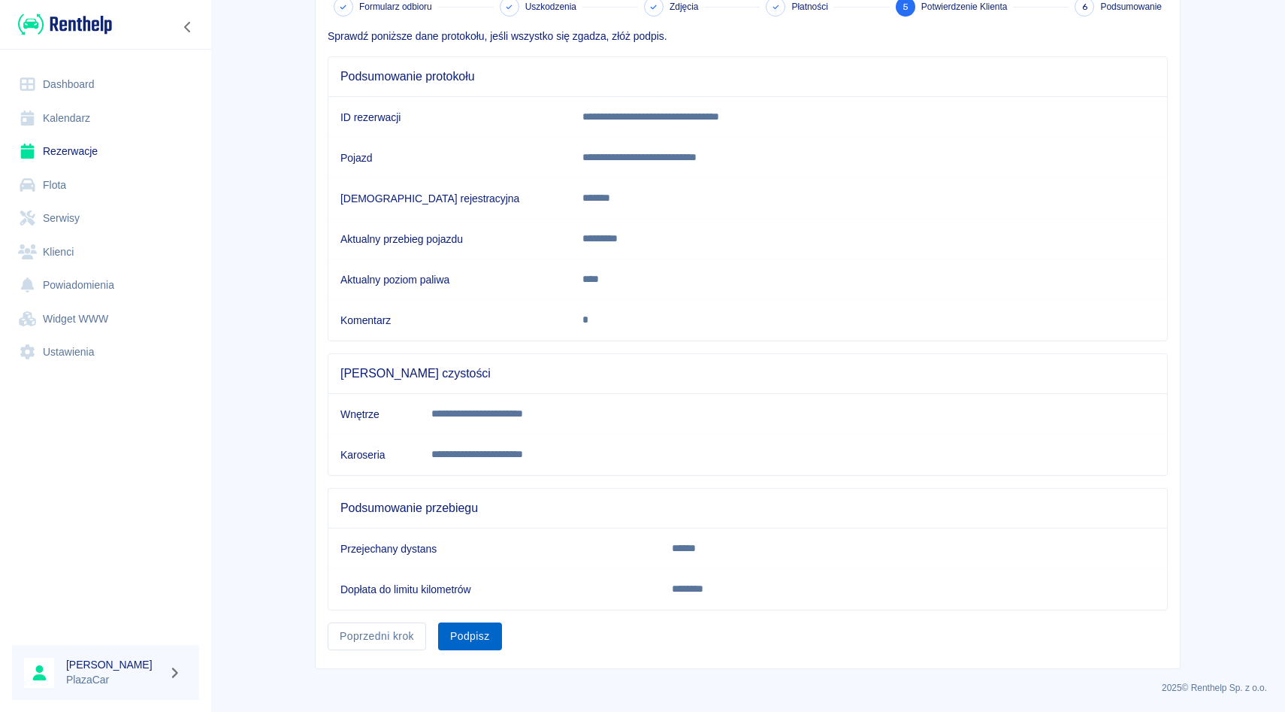
click at [479, 635] on button "Podpisz" at bounding box center [470, 636] width 64 height 28
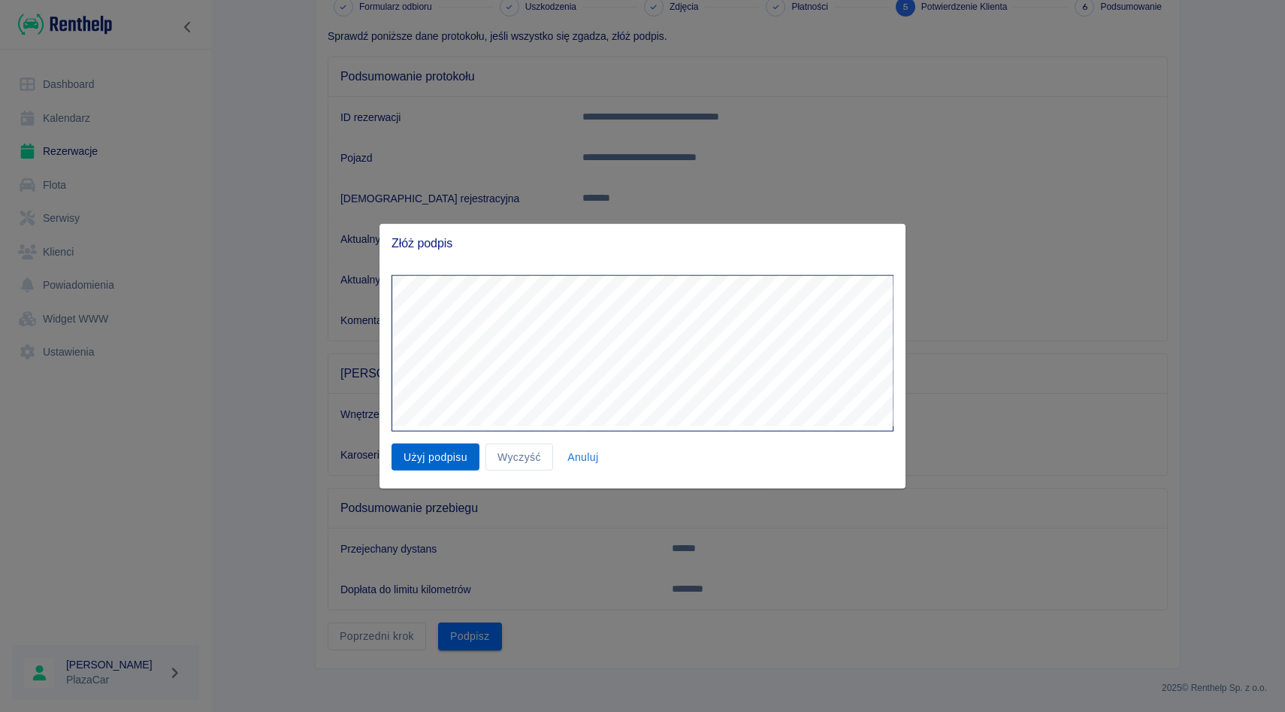
click at [424, 457] on button "Użyj podpisu" at bounding box center [436, 457] width 88 height 28
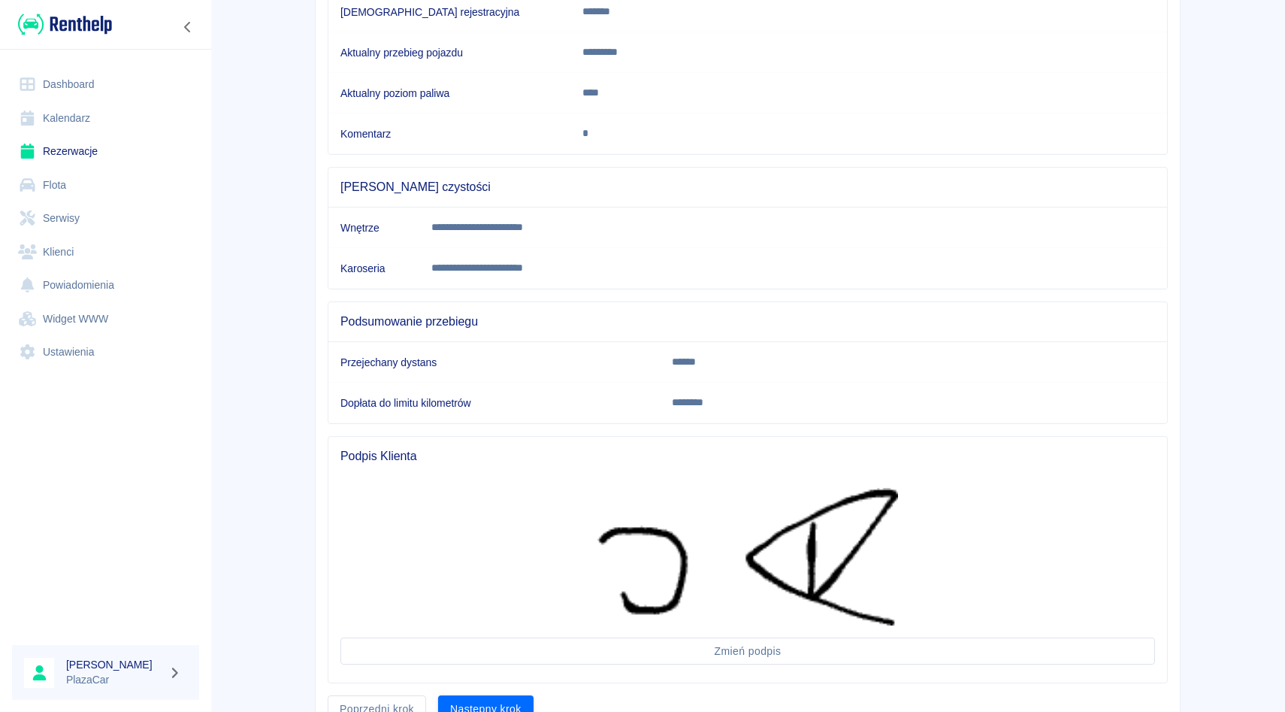
scroll to position [354, 0]
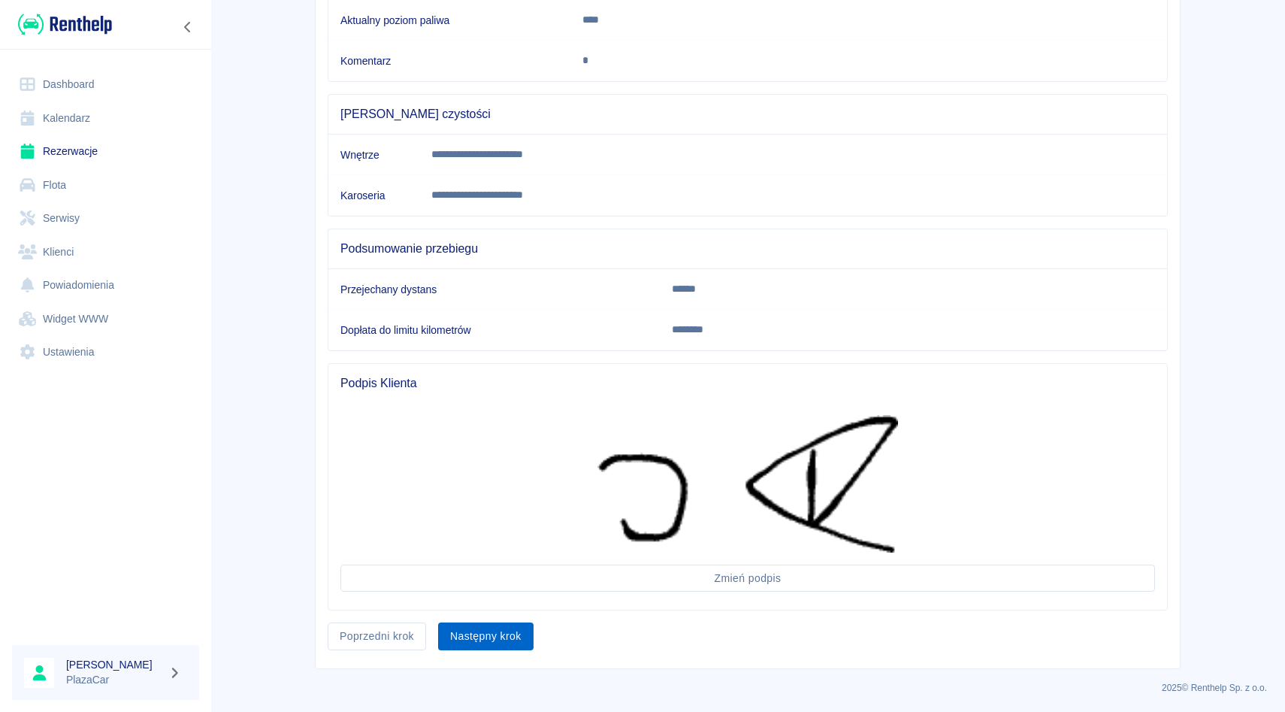
click at [506, 635] on button "Następny krok" at bounding box center [485, 636] width 95 height 28
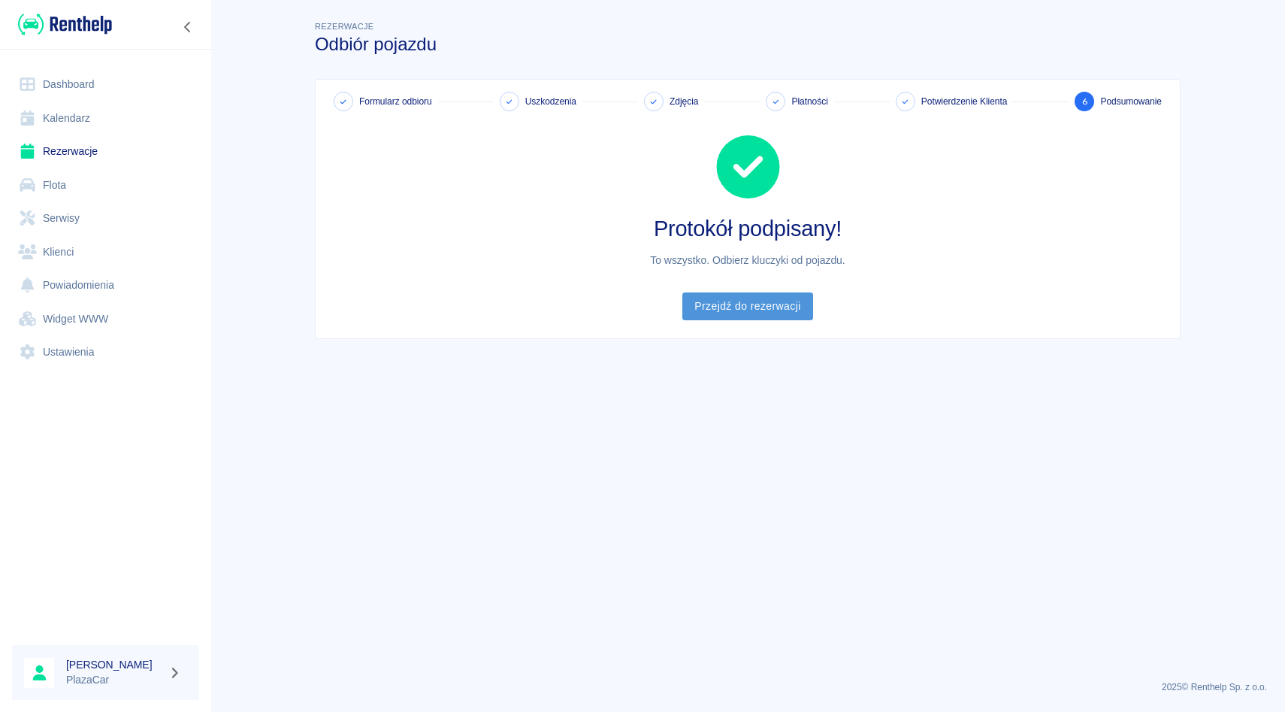
click at [741, 311] on link "Przejdź do rezerwacji" at bounding box center [748, 306] width 130 height 28
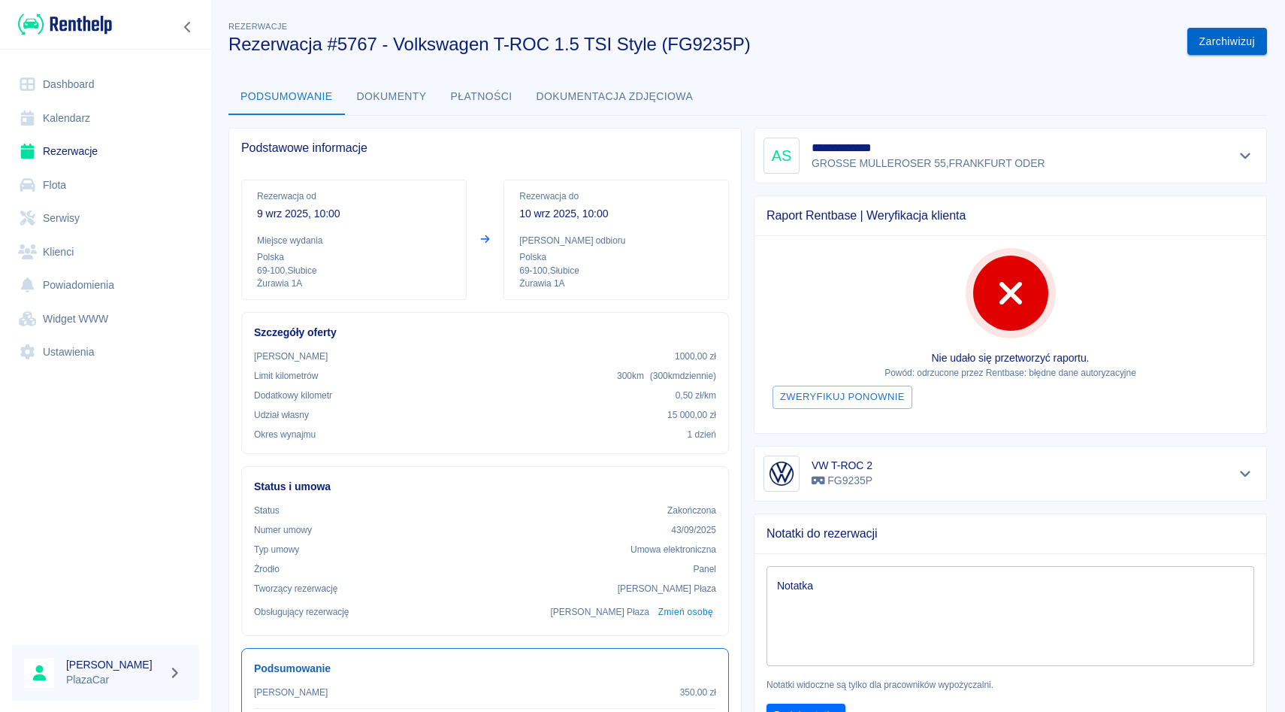
click at [1222, 44] on button "Zarchiwizuj" at bounding box center [1228, 42] width 80 height 28
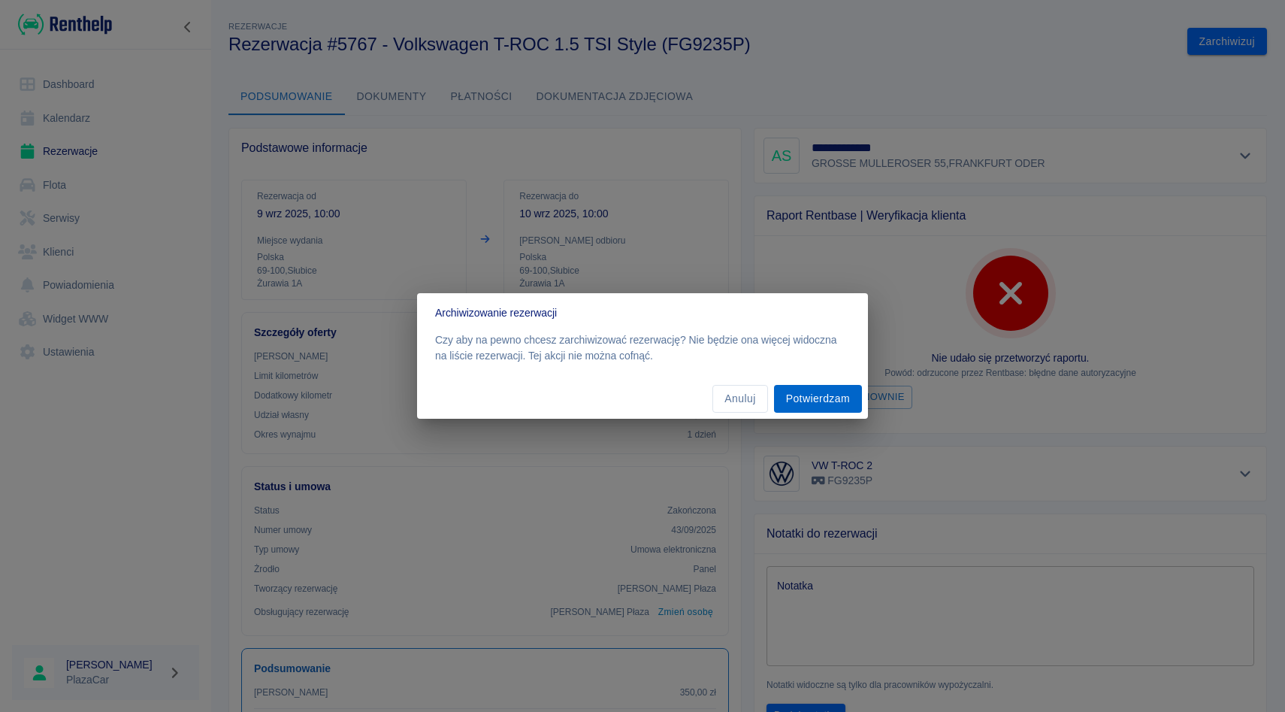
click at [834, 398] on button "Potwierdzam" at bounding box center [818, 399] width 88 height 28
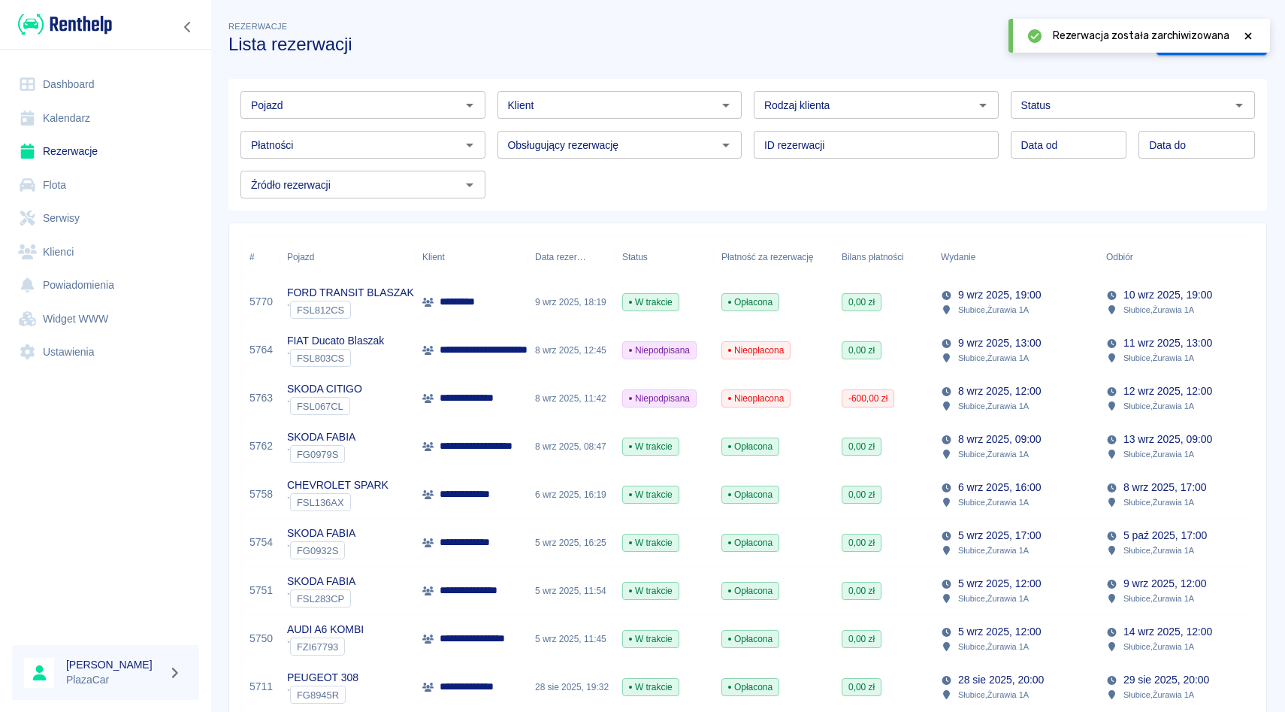
click at [1248, 32] on icon at bounding box center [1249, 36] width 14 height 11
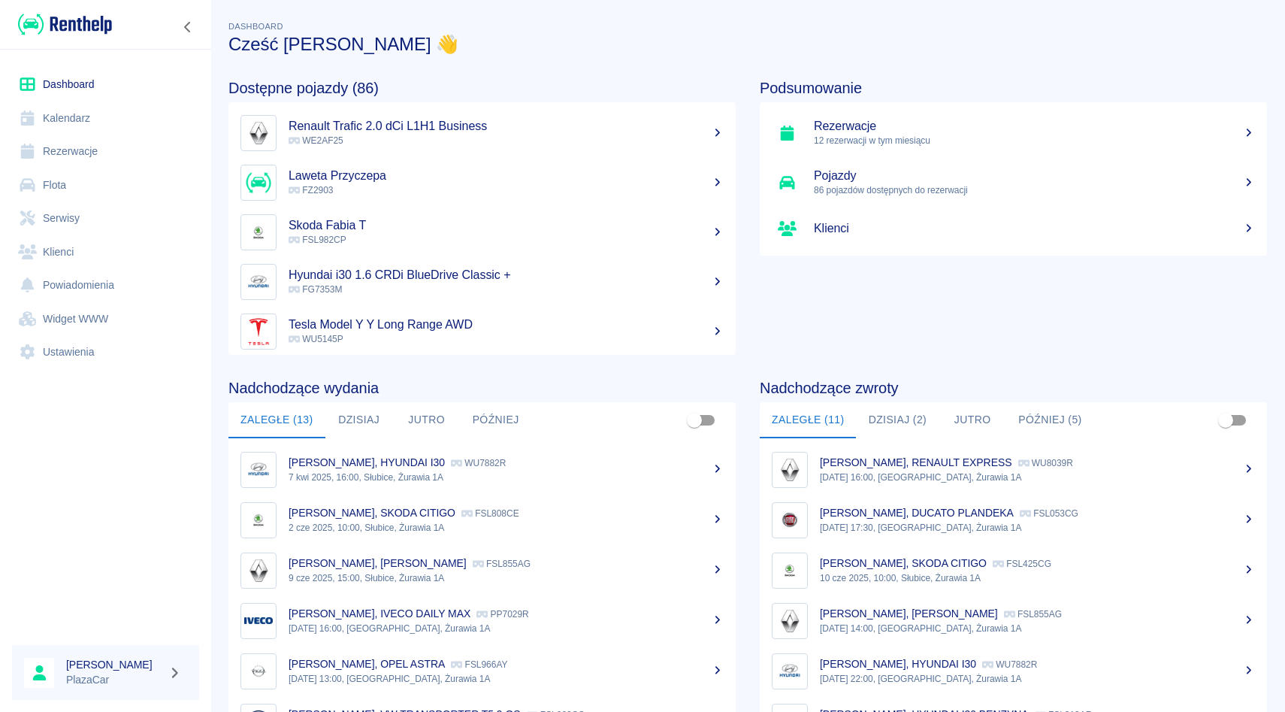
click at [127, 151] on link "Rezerwacje" at bounding box center [105, 152] width 187 height 34
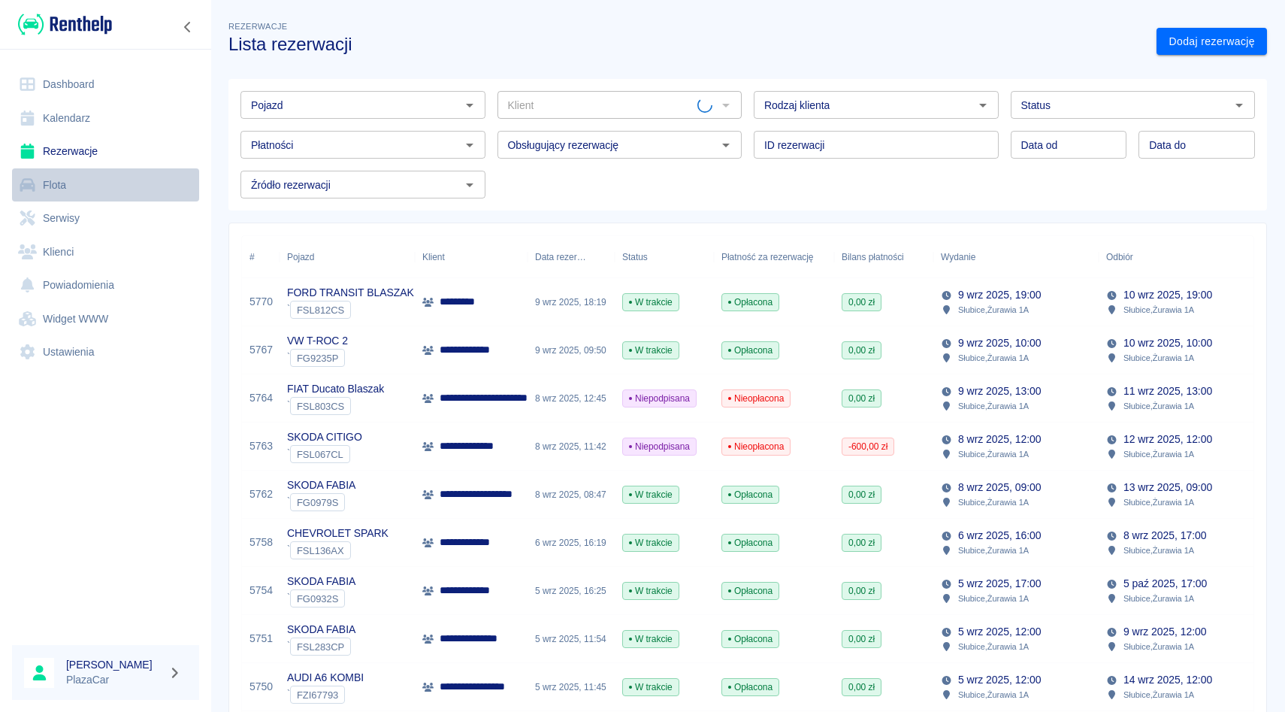
click at [103, 187] on link "Flota" at bounding box center [105, 185] width 187 height 34
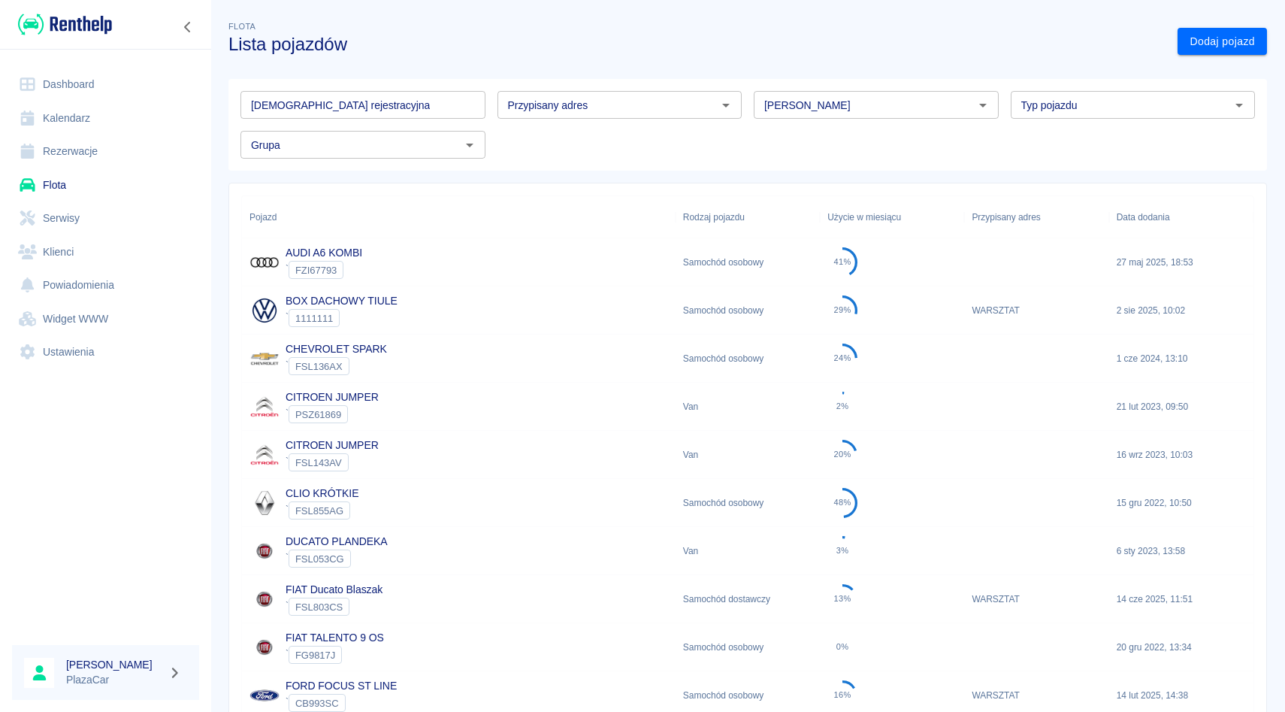
click at [350, 107] on input "[DEMOGRAPHIC_DATA] rejestracyjna" at bounding box center [363, 105] width 245 height 28
click at [836, 120] on div "Tablica rejestracyjna Tablica rejestracyjna Przypisany adres Przypisany adres M…" at bounding box center [742, 119] width 1027 height 80
click at [836, 117] on div "[PERSON_NAME]" at bounding box center [876, 105] width 245 height 28
type input "v"
click at [831, 127] on li "Skoda" at bounding box center [876, 137] width 245 height 25
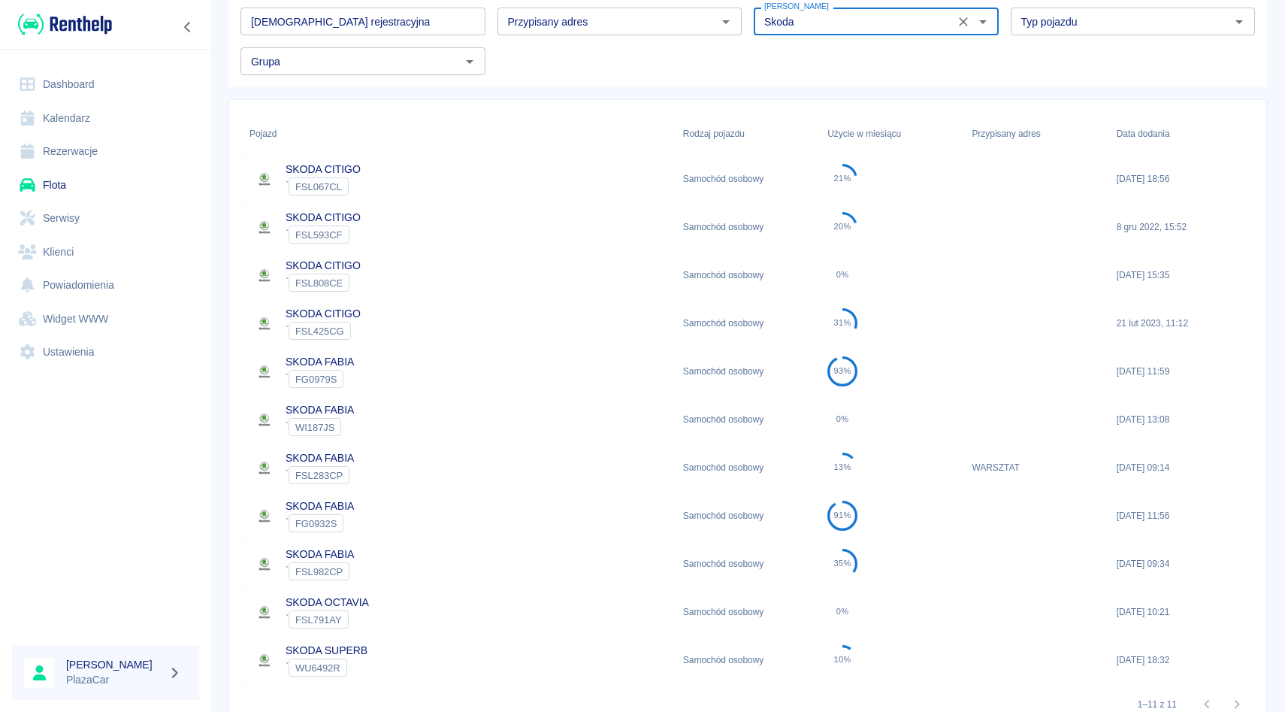
scroll to position [159, 0]
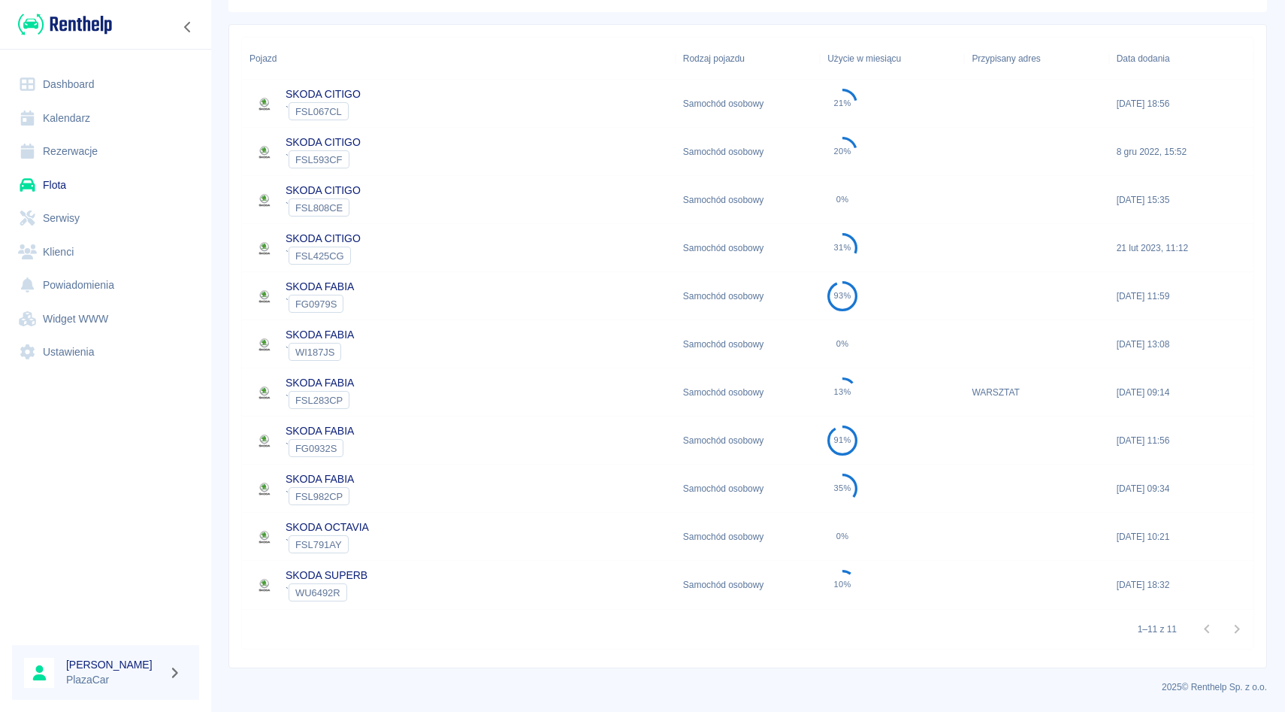
type input "Skoda"
click at [519, 586] on div "SKODA SUPERB ` WU6492R" at bounding box center [459, 585] width 434 height 48
